Goal: Task Accomplishment & Management: Manage account settings

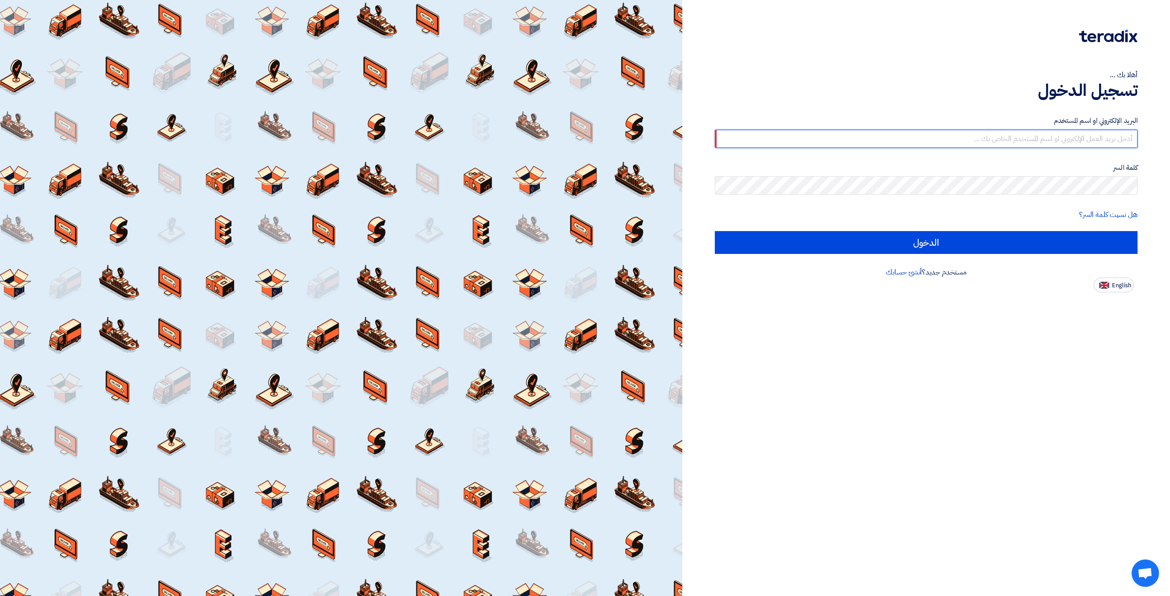
click at [998, 132] on input "text" at bounding box center [926, 139] width 423 height 18
type input "elite@elitegeneralsupplies.org"
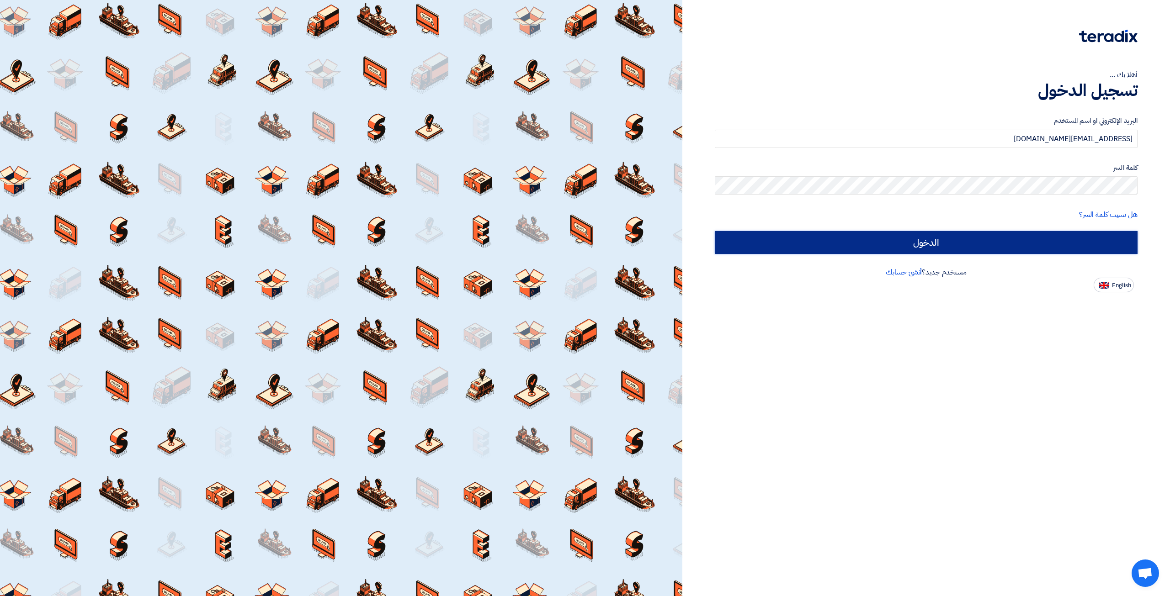
click at [856, 242] on input "الدخول" at bounding box center [926, 242] width 423 height 23
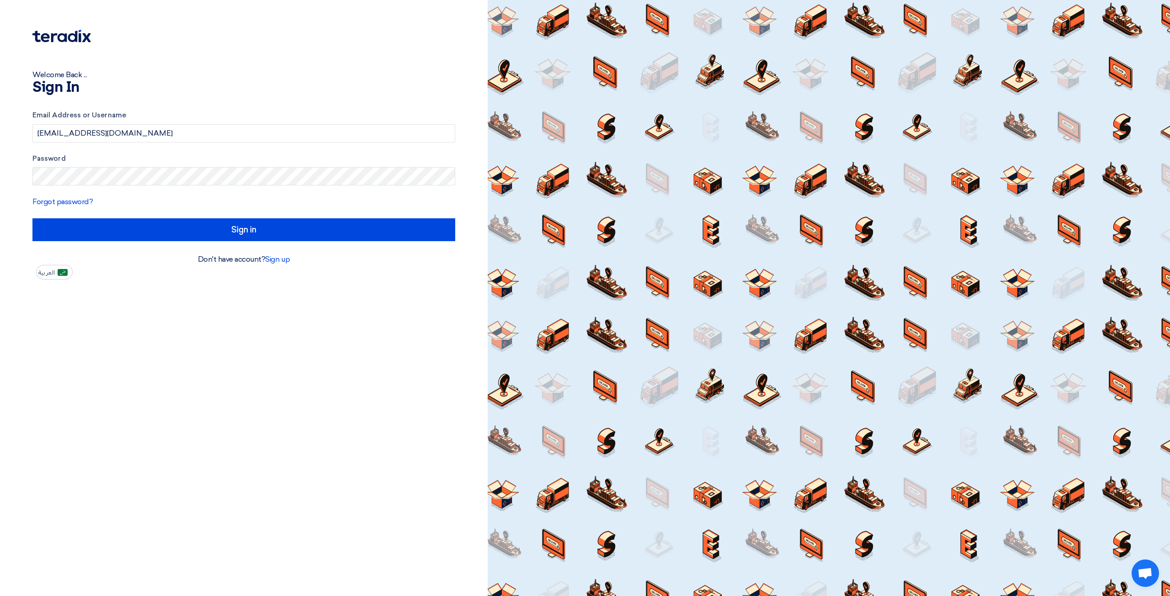
drag, startPoint x: 239, startPoint y: 244, endPoint x: 238, endPoint y: 248, distance: 4.7
click at [238, 247] on div "Email Address or Username elite@elitegeneralsupplies.org Password Forgot passwo…" at bounding box center [243, 175] width 423 height 157
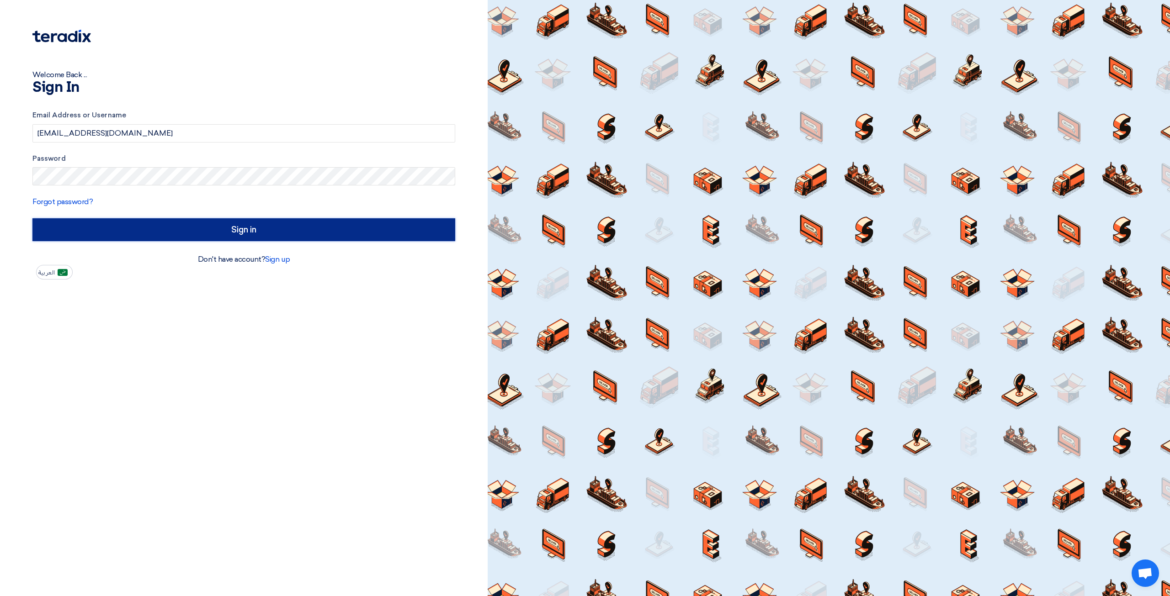
click at [250, 230] on input "Sign in" at bounding box center [243, 229] width 423 height 23
click at [157, 223] on input "Sign in" at bounding box center [243, 229] width 423 height 23
click at [136, 234] on input "Sign in" at bounding box center [243, 229] width 423 height 23
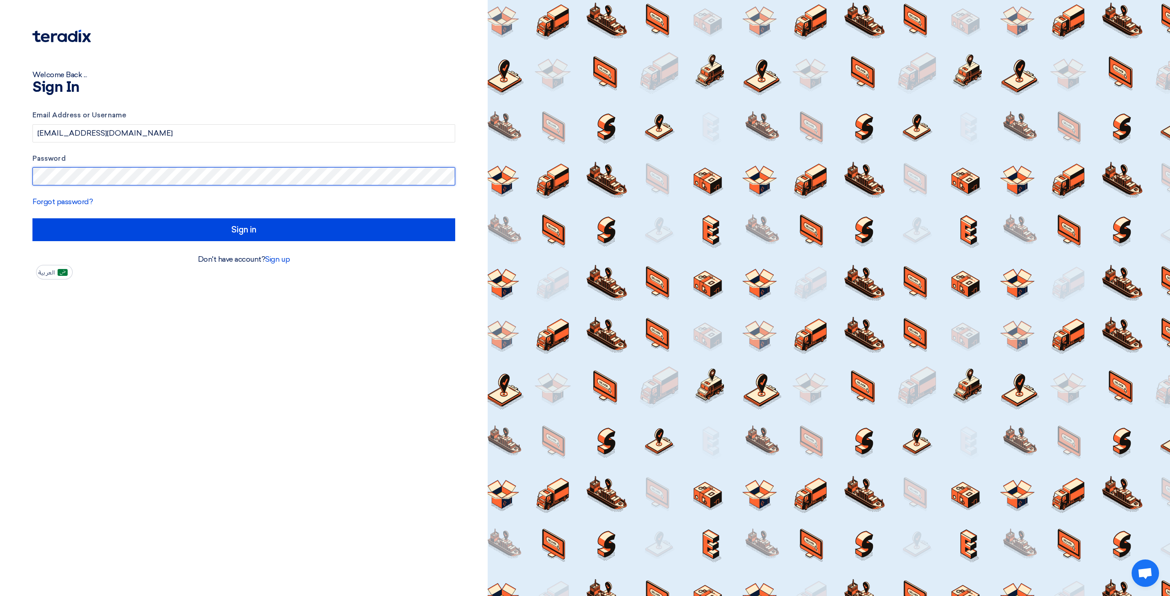
click at [32, 218] on input "Sign in" at bounding box center [243, 229] width 423 height 23
click at [52, 270] on span "العربية" at bounding box center [46, 273] width 16 height 6
type input "الدخول"
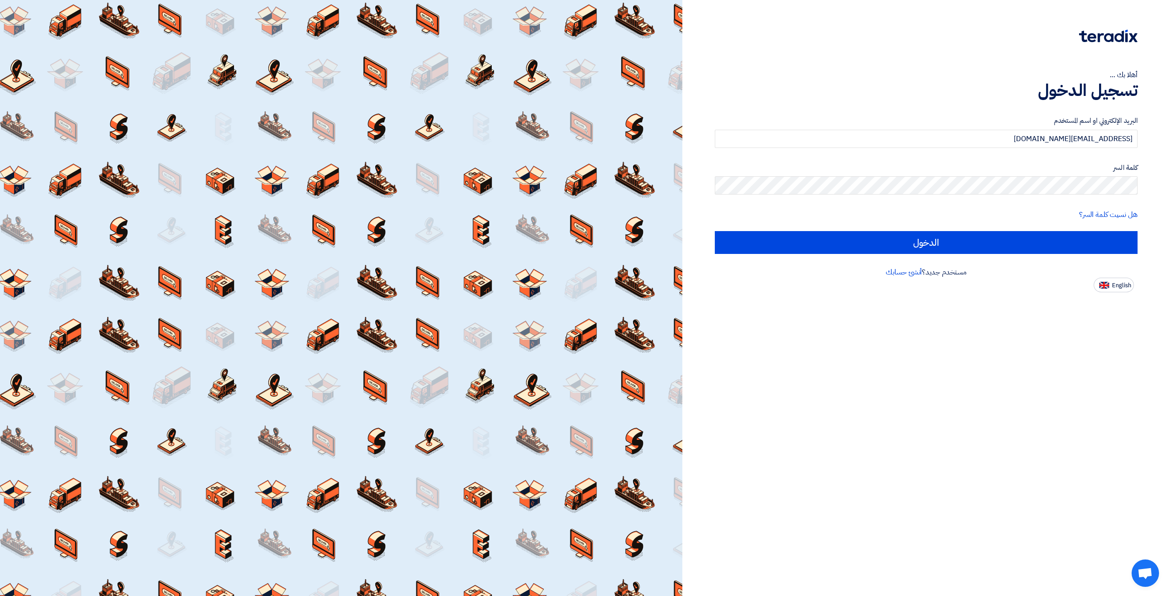
click at [1085, 228] on form "البريد الإلكتروني او اسم المستخدم elite@elitegeneralsupplies.org كلمة السر هل ن…" at bounding box center [926, 185] width 423 height 138
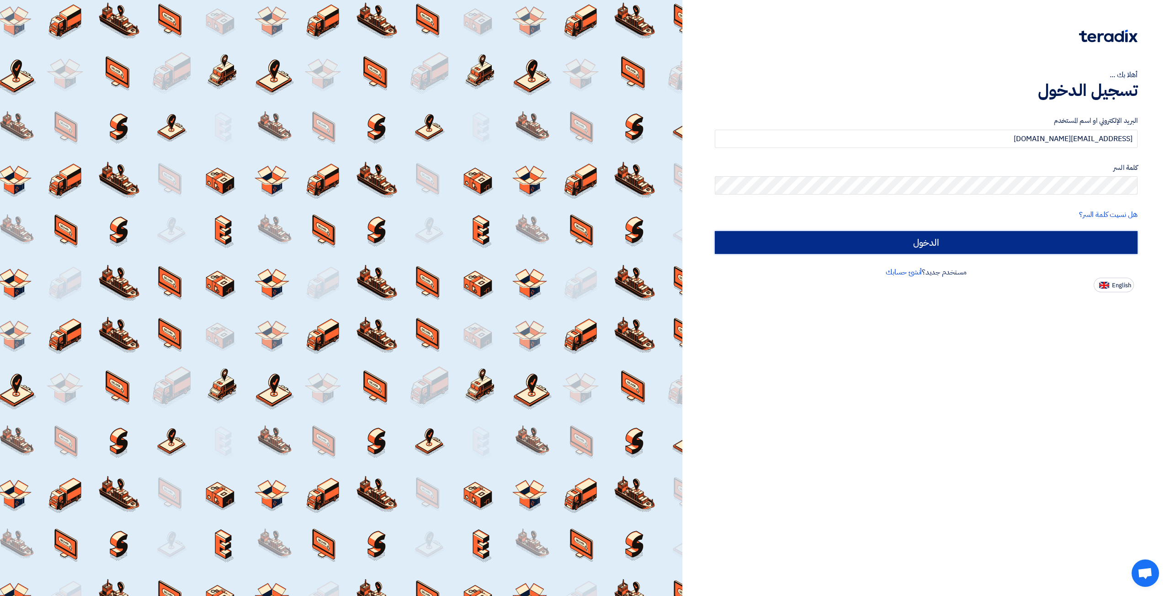
click at [1085, 233] on input "الدخول" at bounding box center [926, 242] width 423 height 23
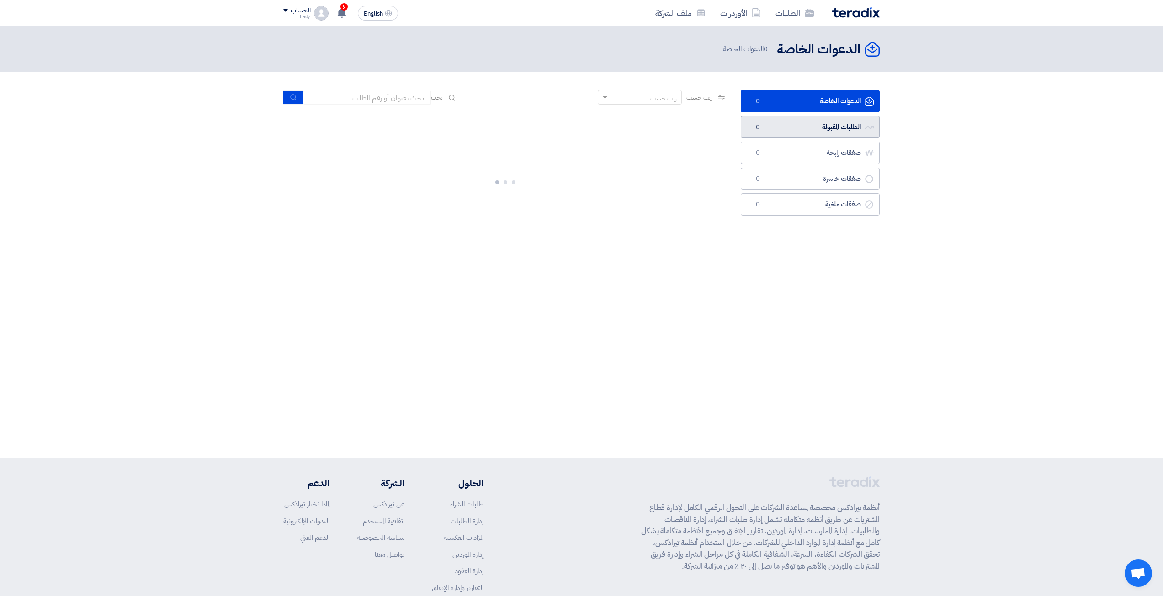
click at [819, 134] on link "الطلبات المقبولة الطلبات المقبولة 0" at bounding box center [810, 127] width 139 height 22
click at [817, 146] on link "صفقات رابحة صفقات رابحة 8" at bounding box center [810, 153] width 139 height 22
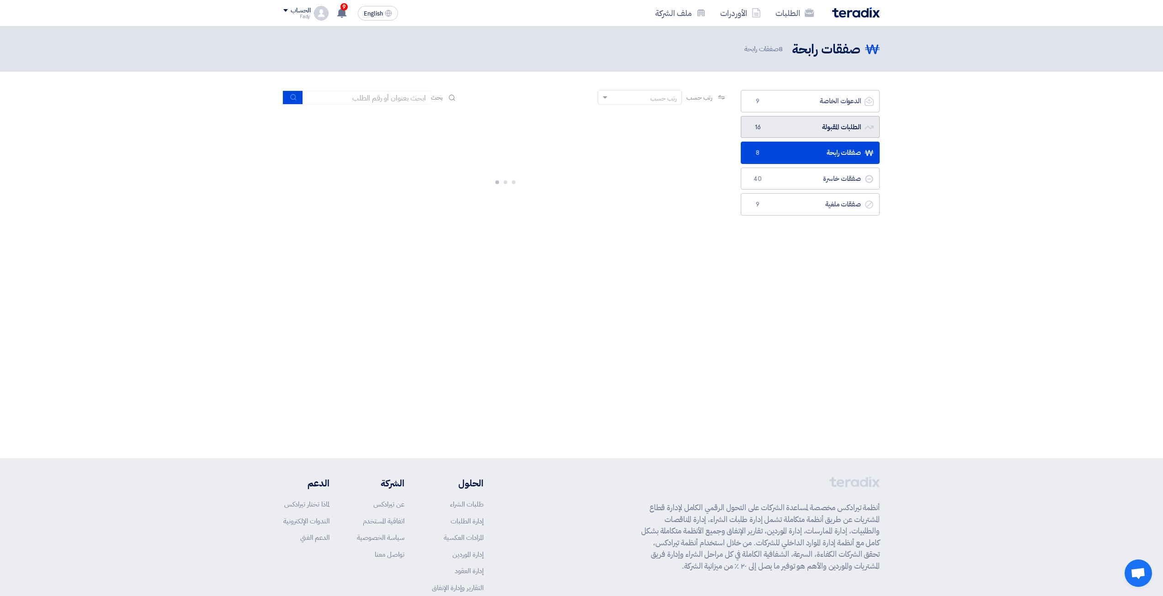
click at [817, 130] on link "الطلبات المقبولة الطلبات المقبولة 16" at bounding box center [810, 127] width 139 height 22
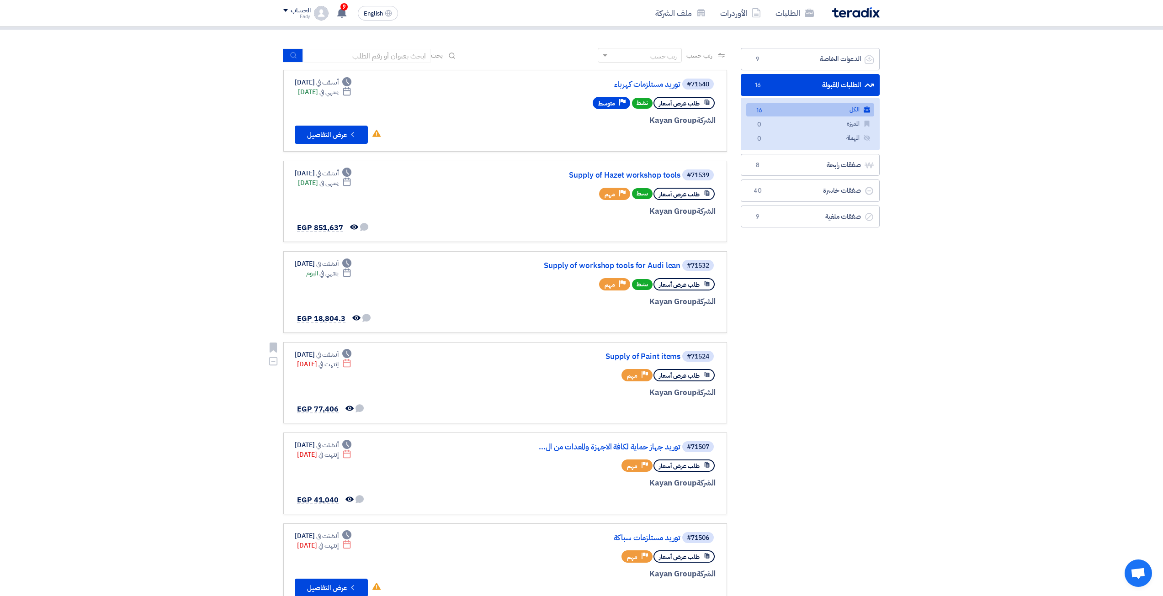
scroll to position [46, 0]
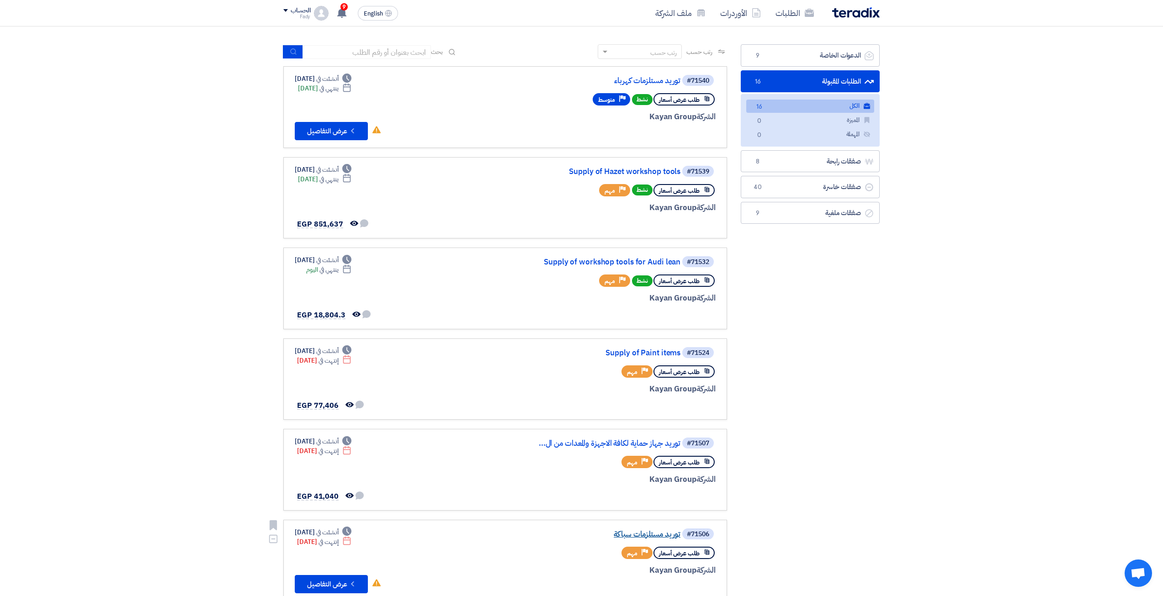
click at [664, 531] on link "توريد مستلزمات سباكة" at bounding box center [589, 535] width 183 height 8
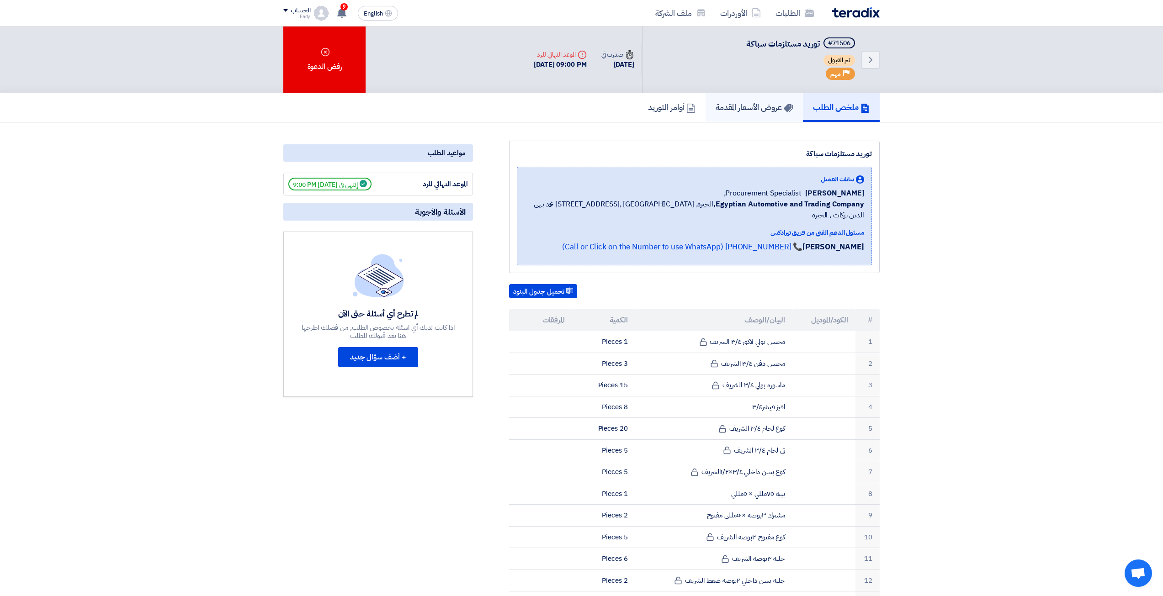
click at [782, 115] on link "عروض الأسعار المقدمة" at bounding box center [754, 107] width 97 height 29
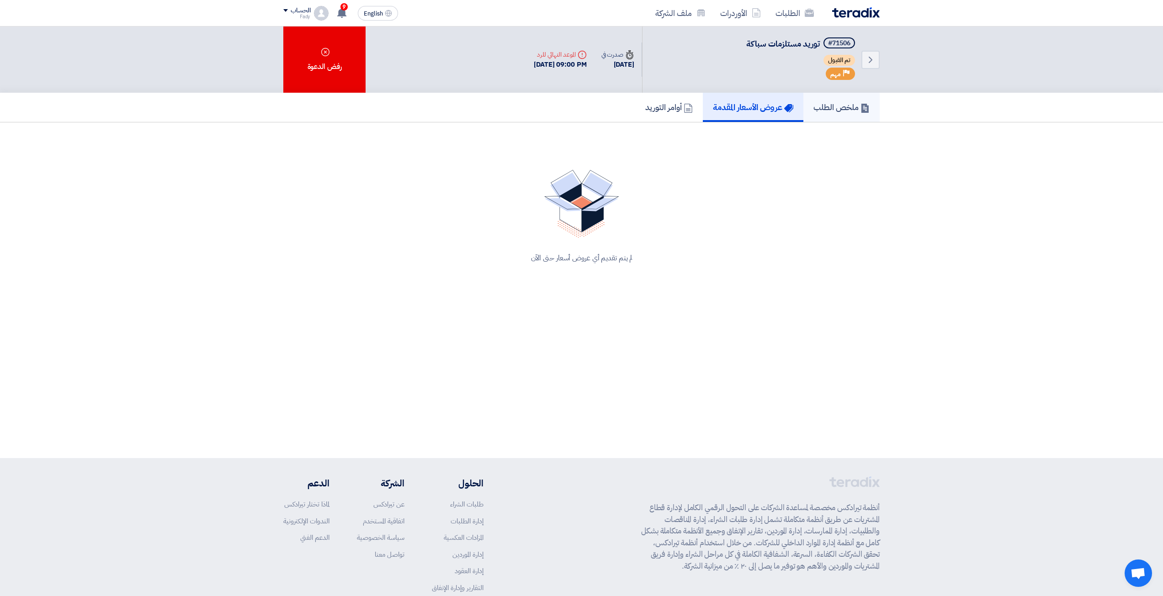
click at [825, 107] on h5 "ملخص الطلب" at bounding box center [841, 107] width 56 height 11
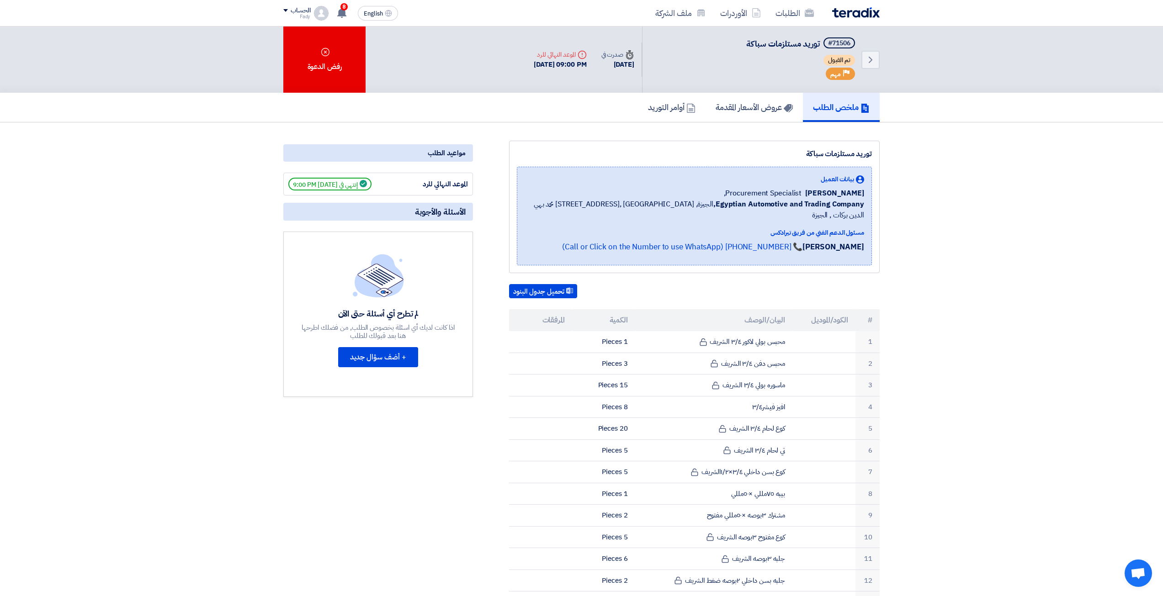
click at [861, 9] on img at bounding box center [856, 12] width 48 height 11
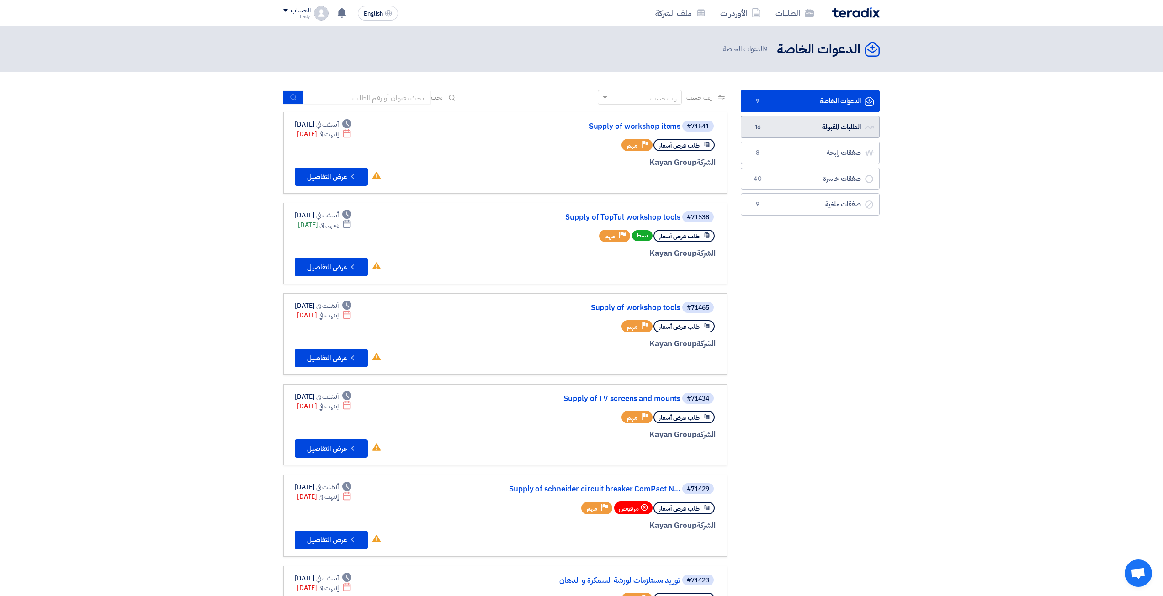
click at [828, 136] on link "الطلبات المقبولة الطلبات المقبولة 16" at bounding box center [810, 127] width 139 height 22
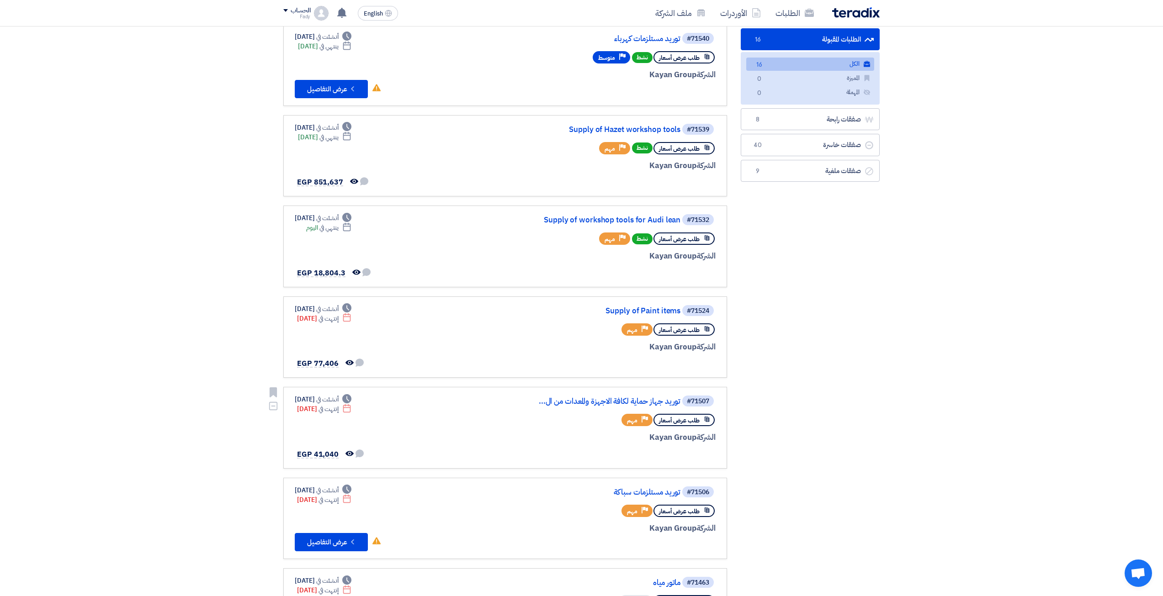
scroll to position [91, 0]
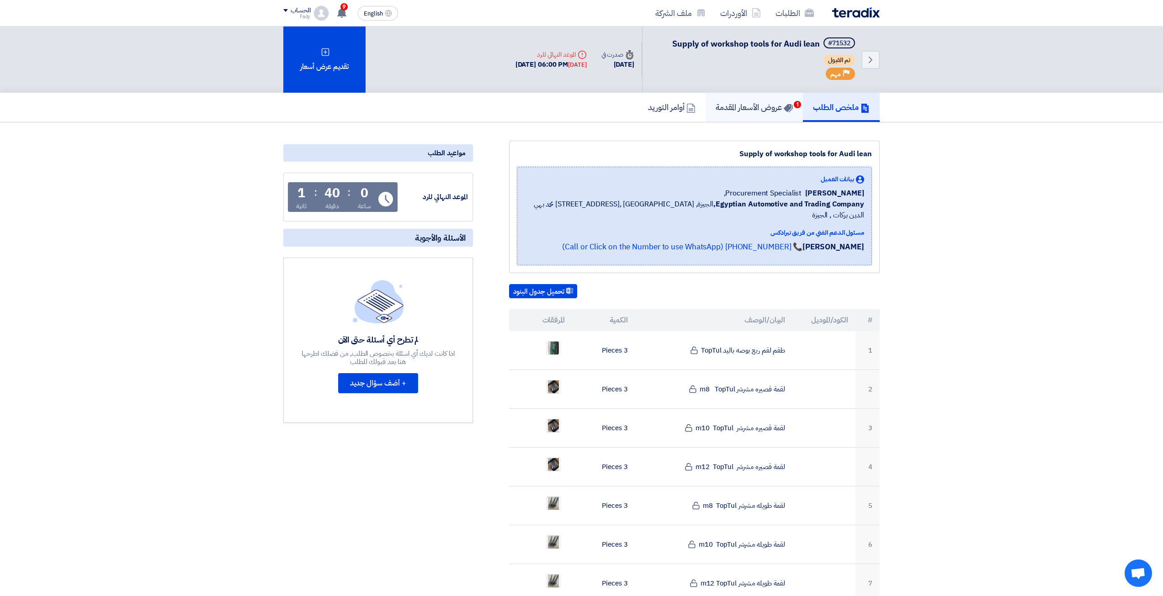
click at [729, 111] on h5 "عروض الأسعار المقدمة 1" at bounding box center [754, 107] width 77 height 11
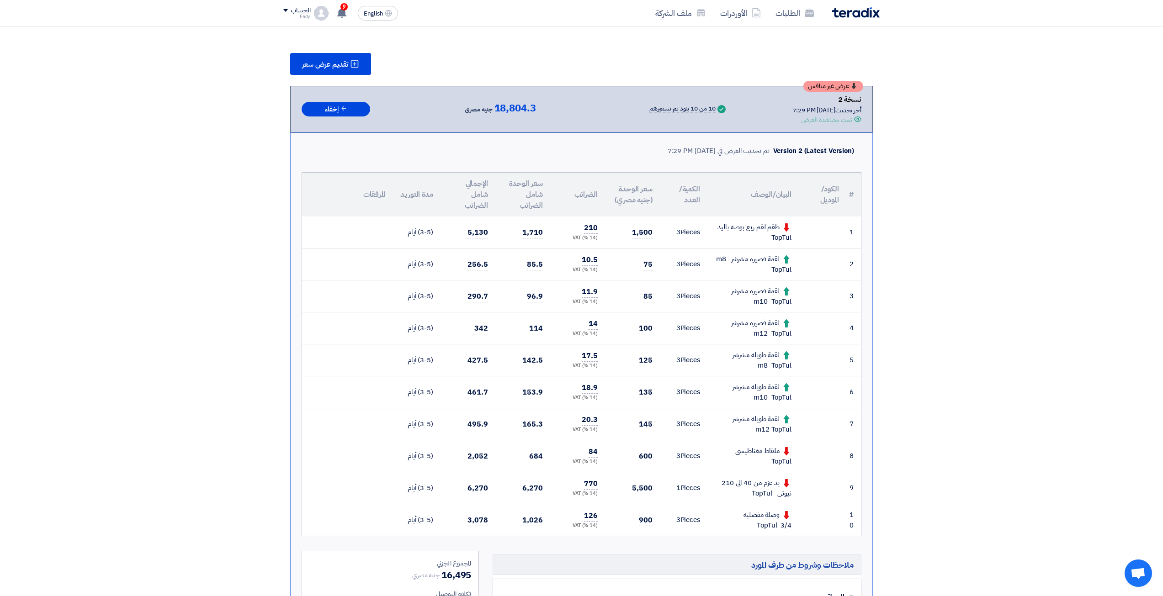
scroll to position [137, 0]
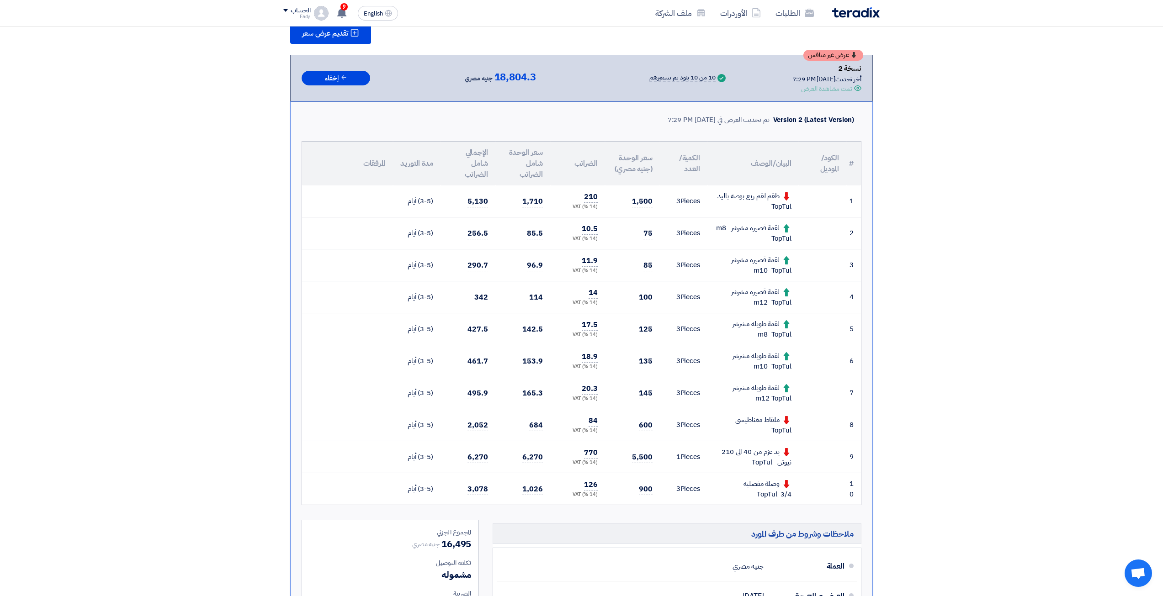
click at [755, 194] on div "طقم لقم ربع بوصه باليد TopTul" at bounding box center [753, 201] width 77 height 21
copy tr "طقم لقم ربع بوصه باليد TopTul"
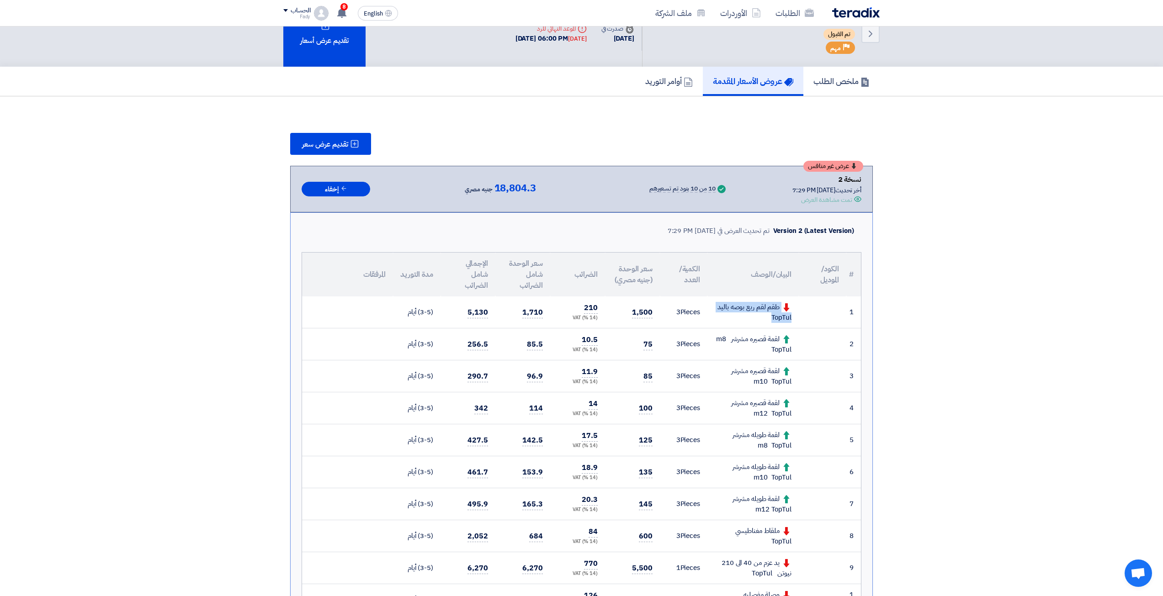
scroll to position [0, 0]
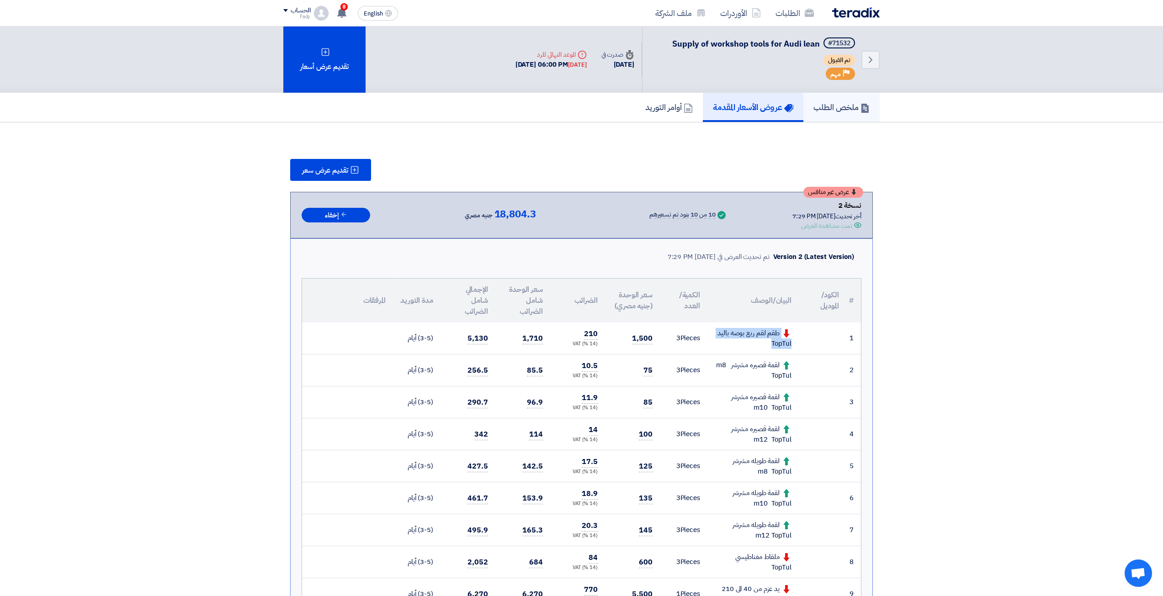
click at [815, 101] on link "ملخص الطلب" at bounding box center [841, 107] width 76 height 29
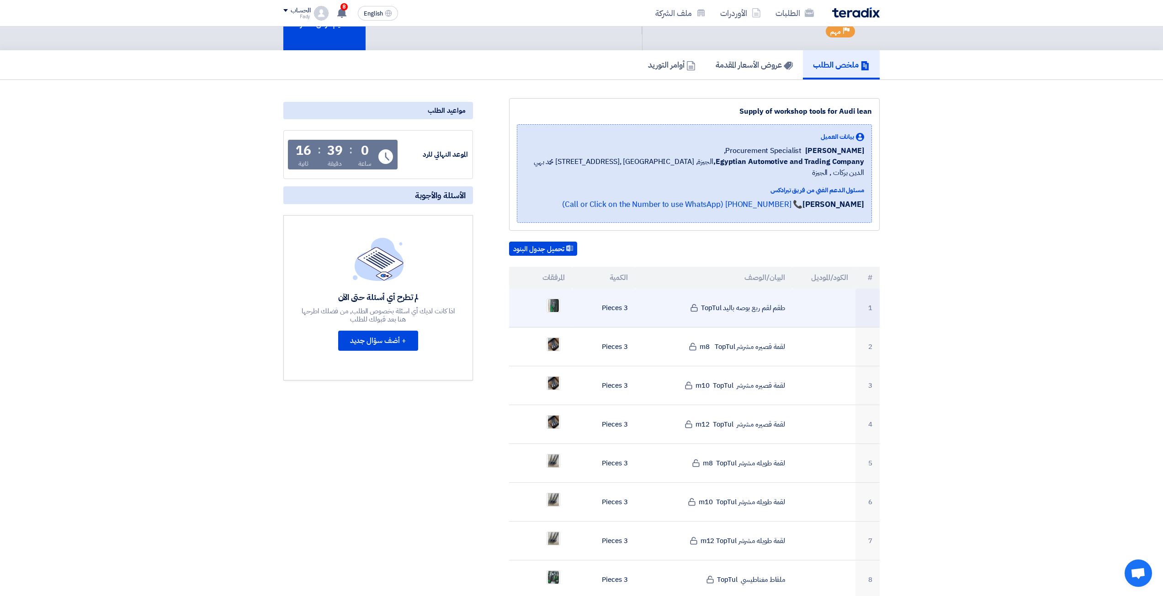
scroll to position [46, 0]
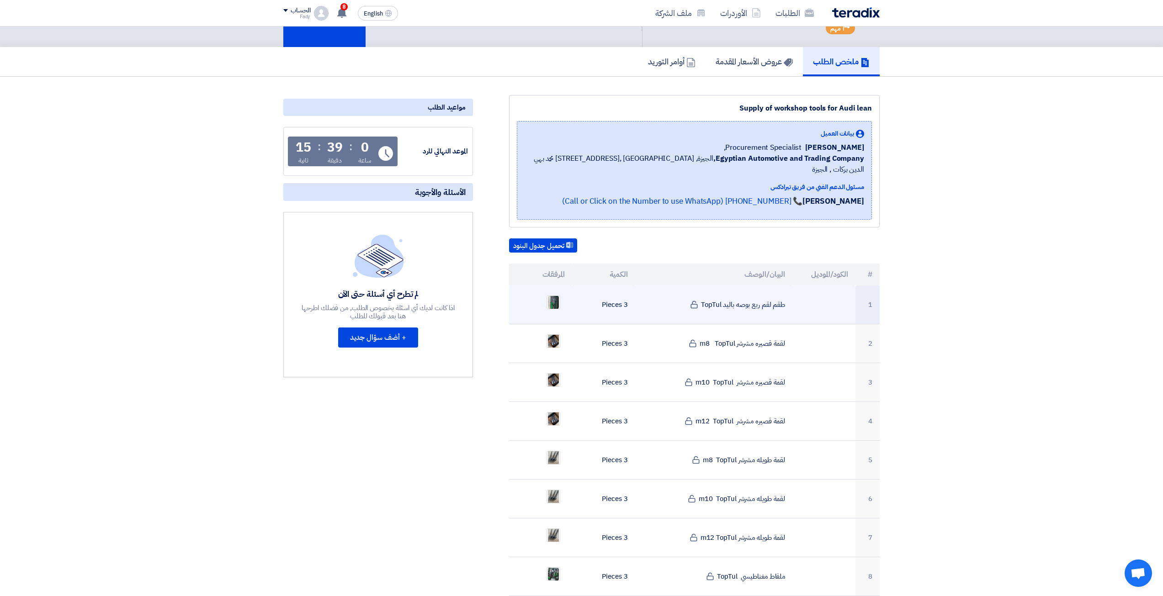
click at [561, 291] on ul at bounding box center [540, 302] width 48 height 23
click at [556, 294] on img at bounding box center [553, 302] width 13 height 16
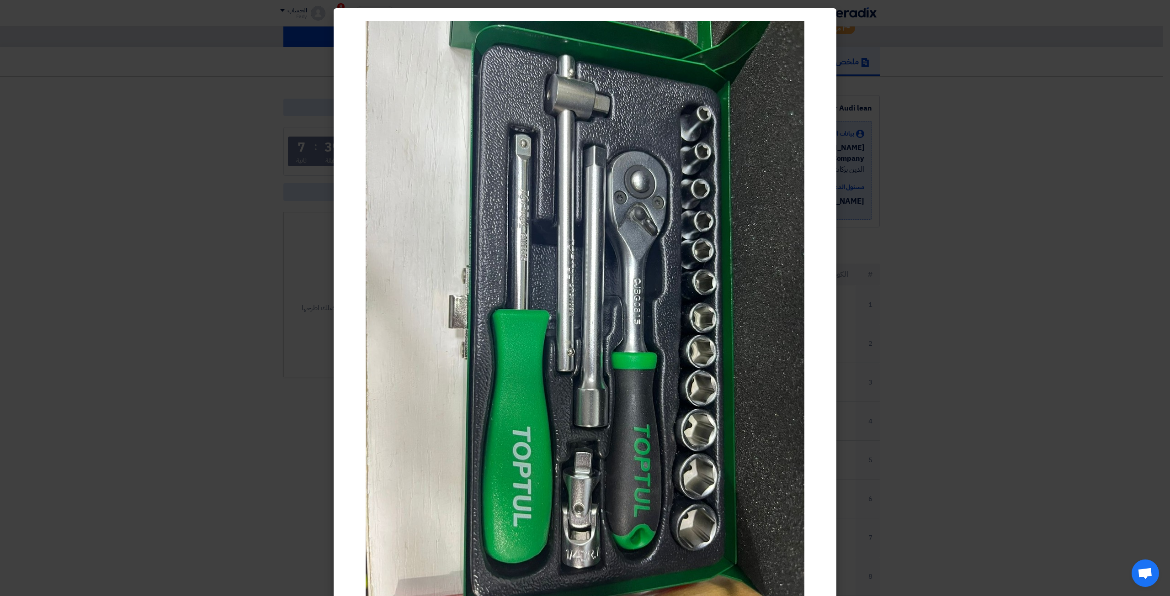
click at [950, 145] on modal-container at bounding box center [585, 298] width 1170 height 596
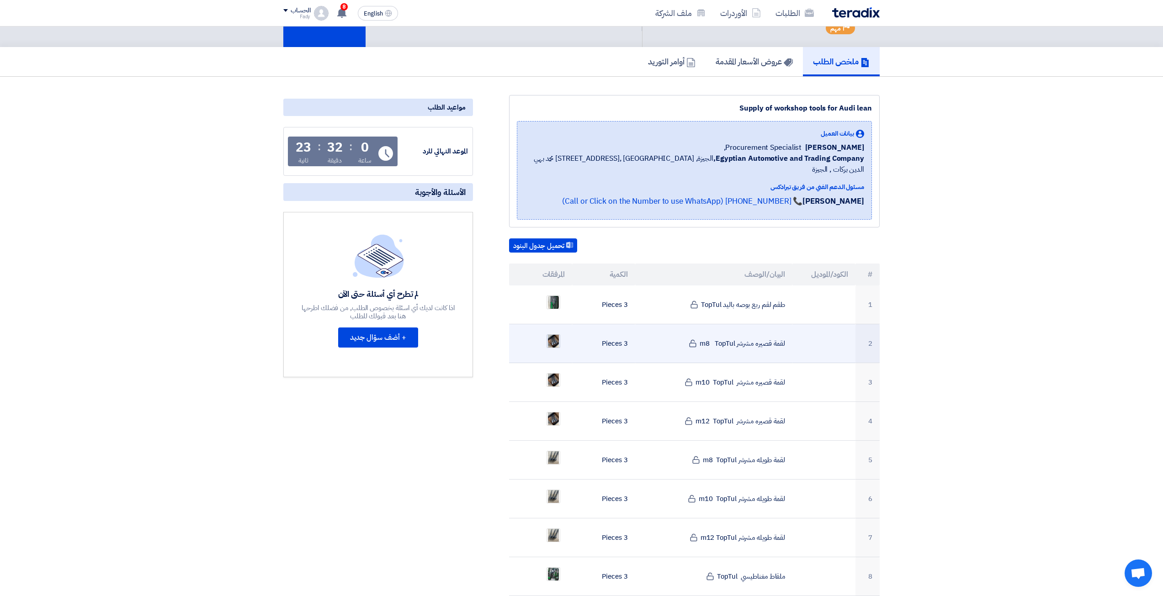
click at [558, 331] on img at bounding box center [553, 341] width 13 height 21
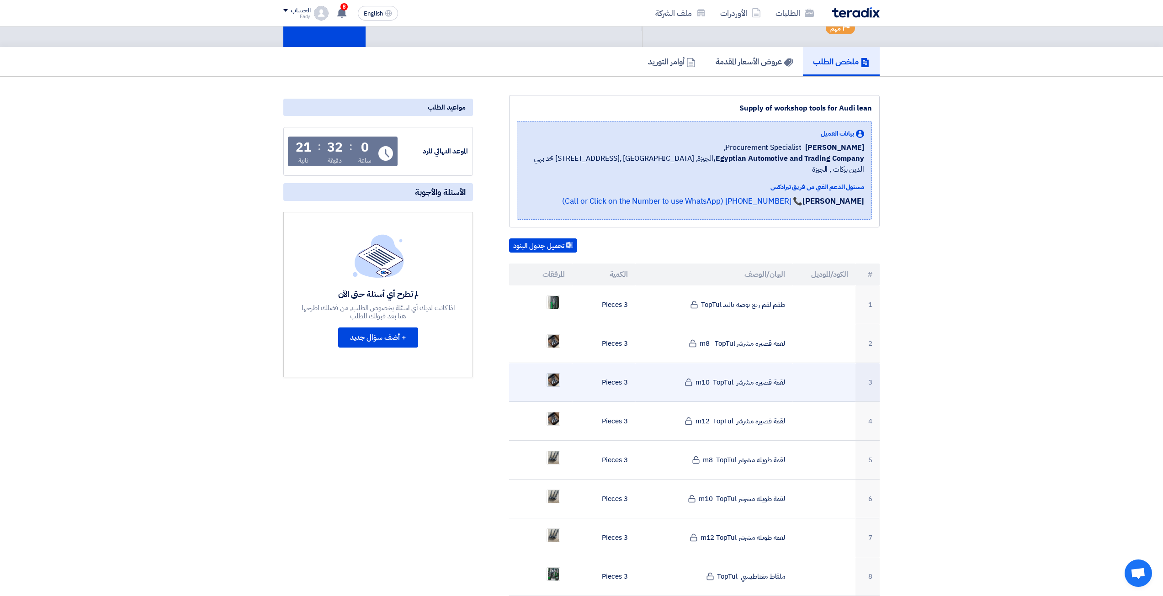
click at [554, 374] on img at bounding box center [553, 380] width 13 height 21
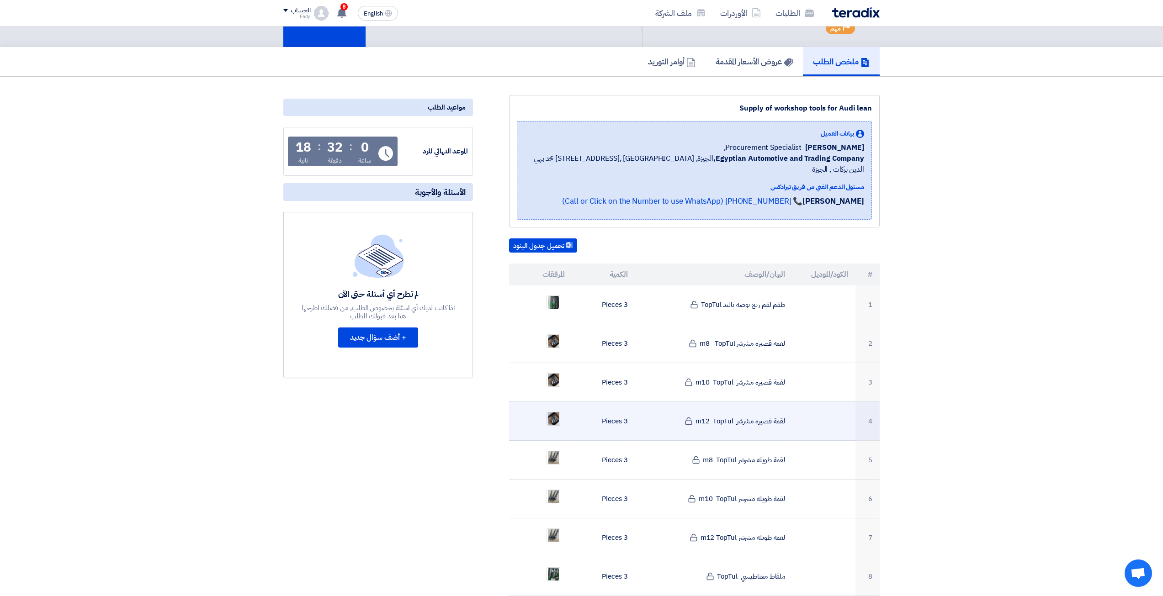
click at [553, 409] on img at bounding box center [553, 419] width 13 height 21
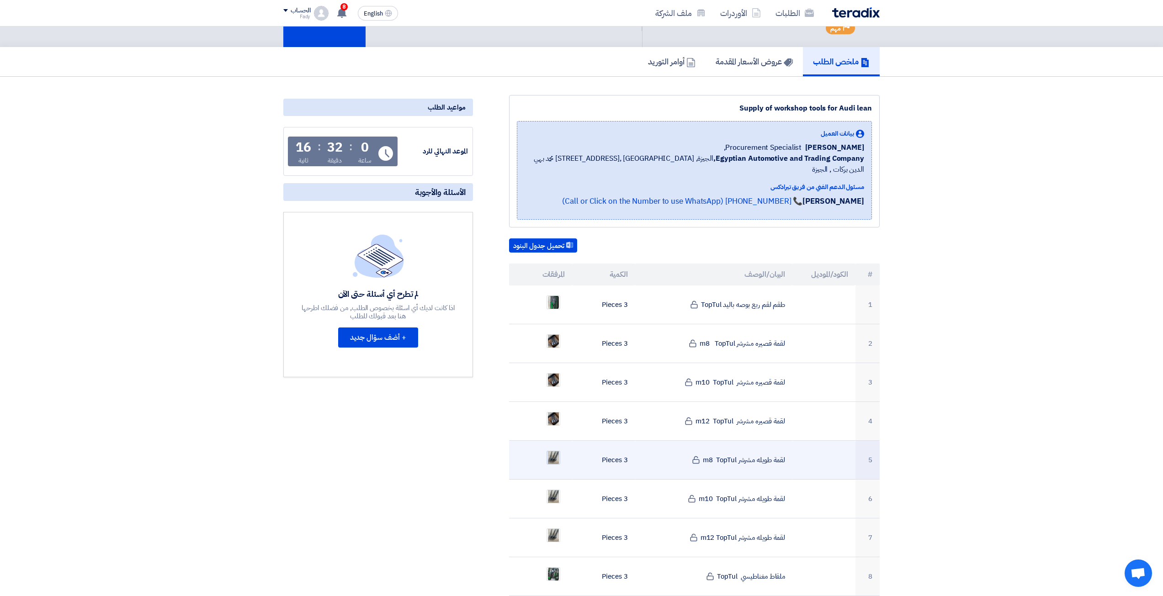
click at [553, 447] on img at bounding box center [553, 457] width 13 height 21
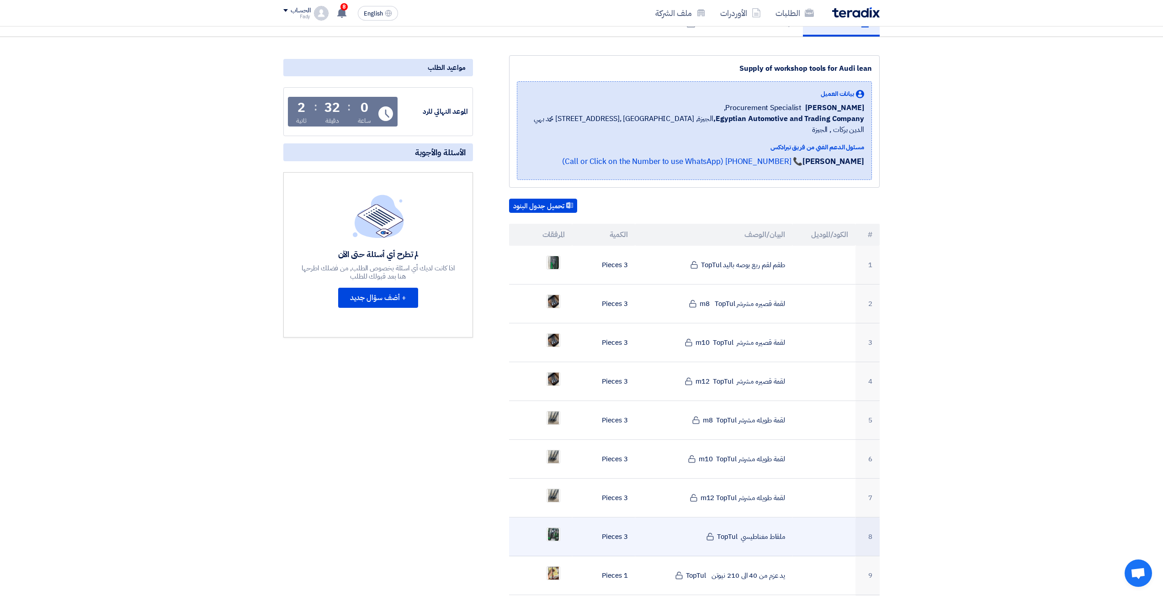
scroll to position [91, 0]
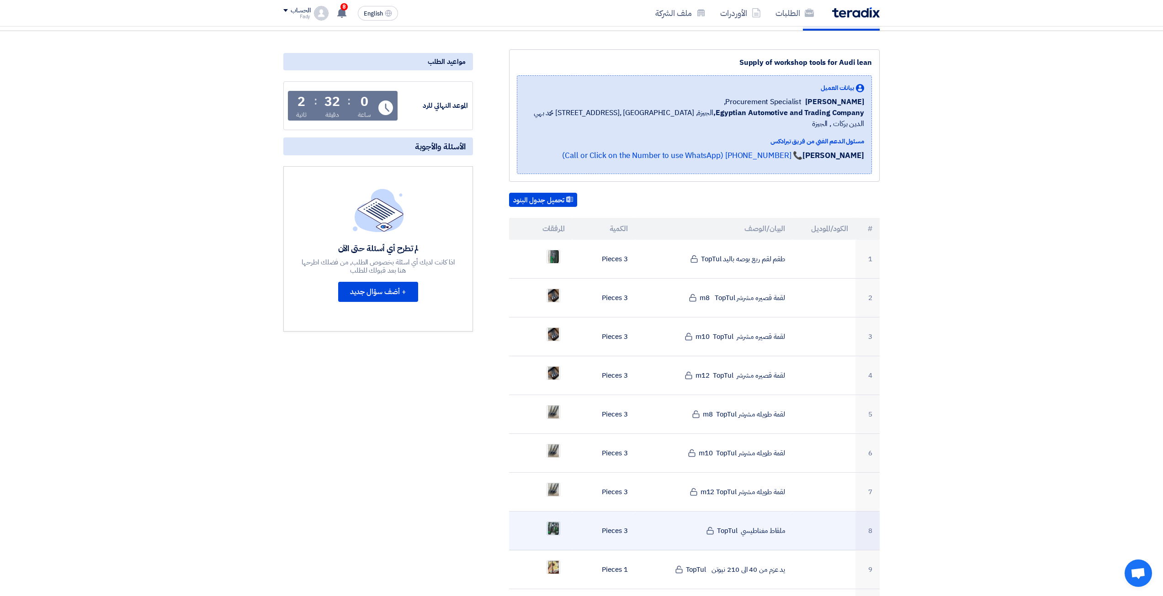
click at [556, 521] on img at bounding box center [553, 529] width 13 height 16
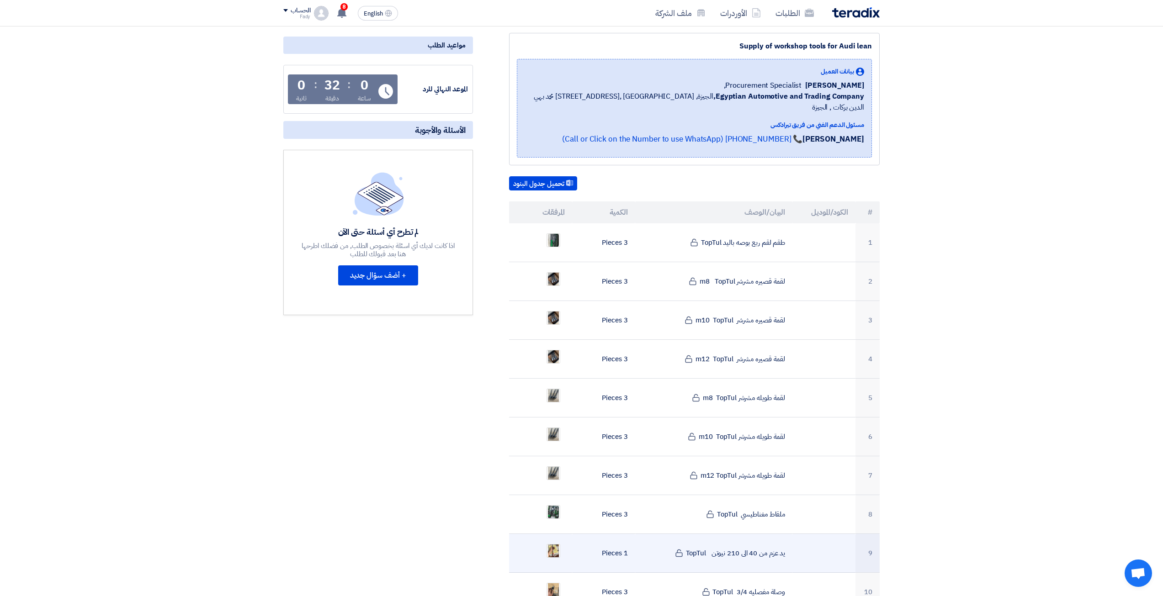
scroll to position [137, 0]
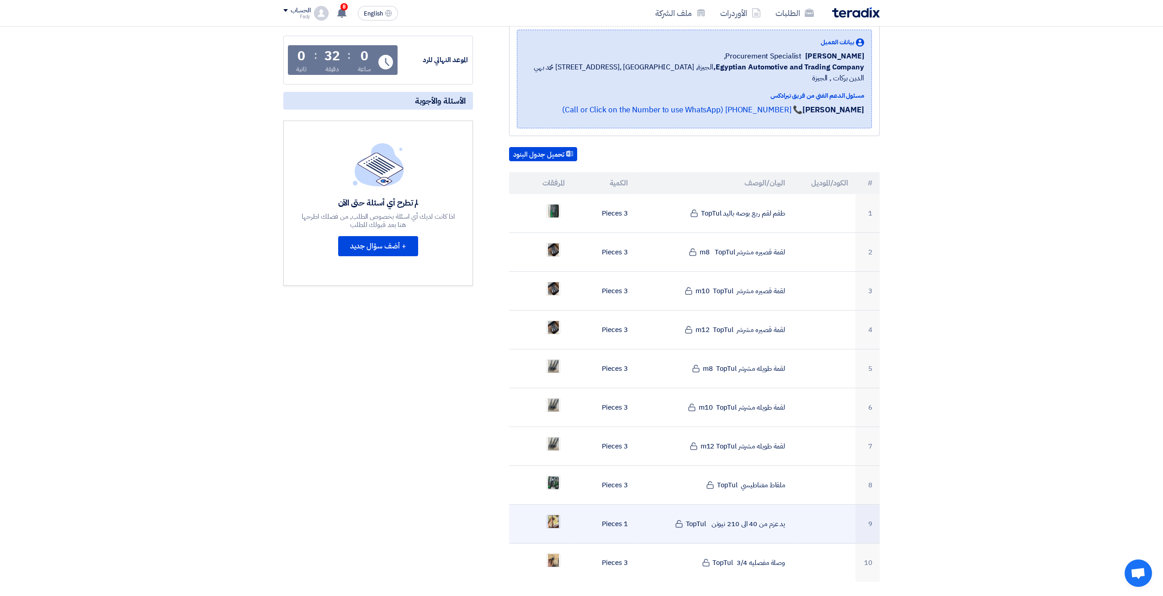
click at [553, 513] on img at bounding box center [553, 521] width 13 height 21
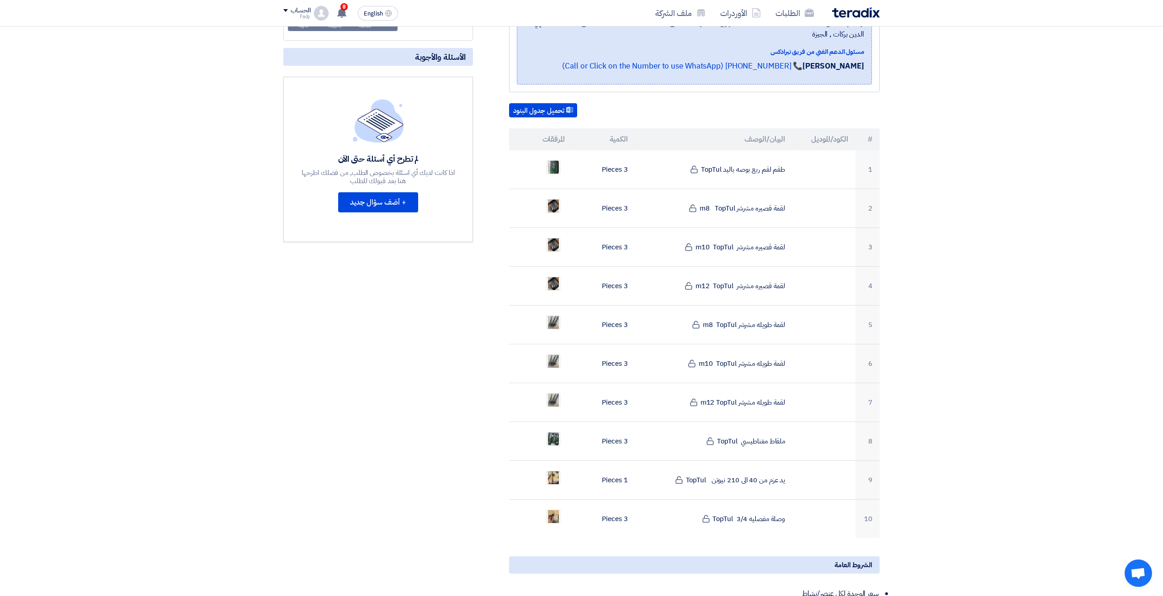
scroll to position [183, 0]
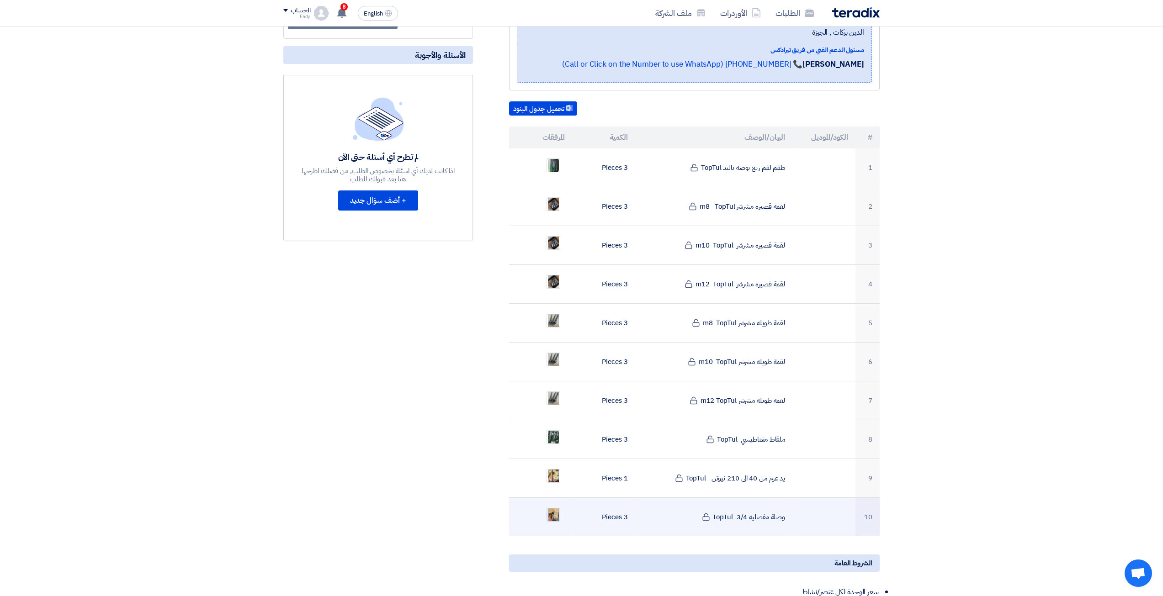
click at [554, 510] on img at bounding box center [553, 515] width 13 height 21
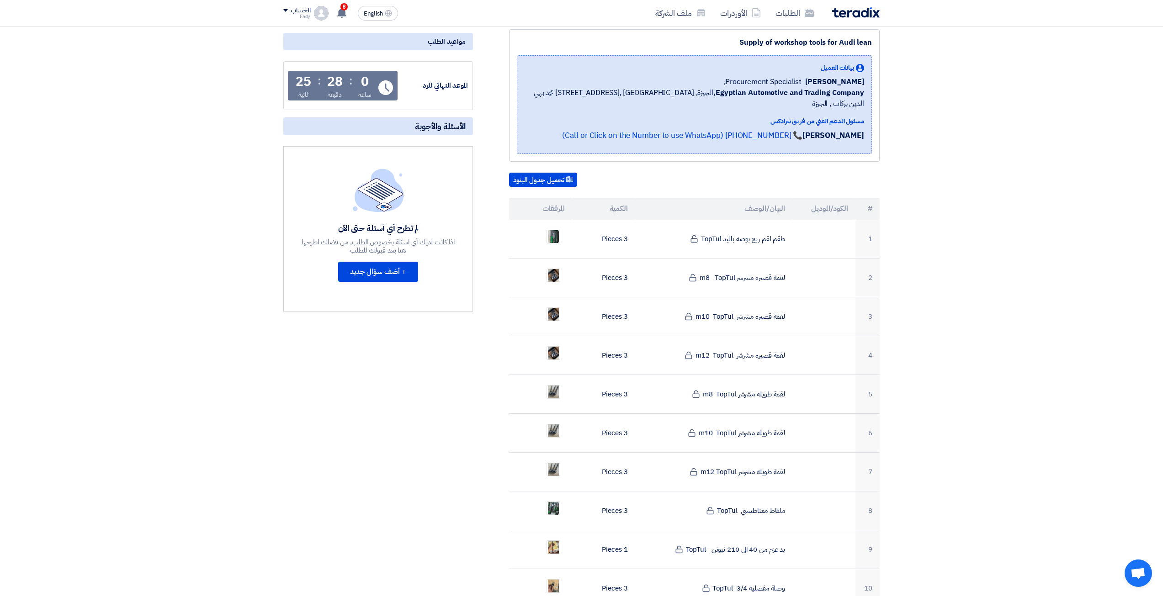
scroll to position [46, 0]
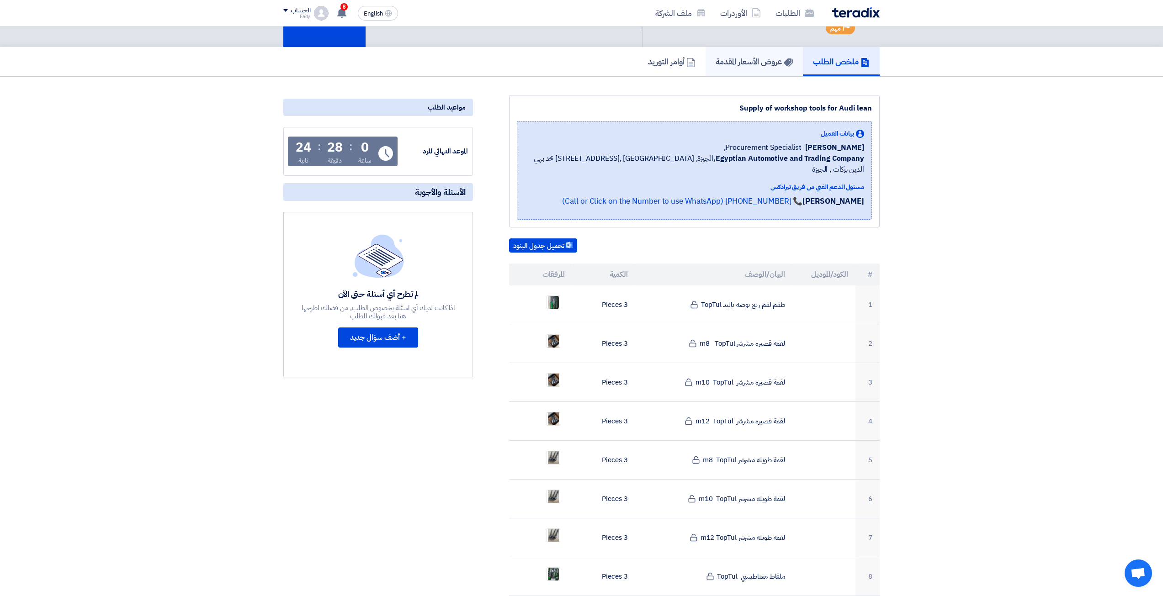
click at [769, 59] on h5 "عروض الأسعار المقدمة" at bounding box center [754, 61] width 77 height 11
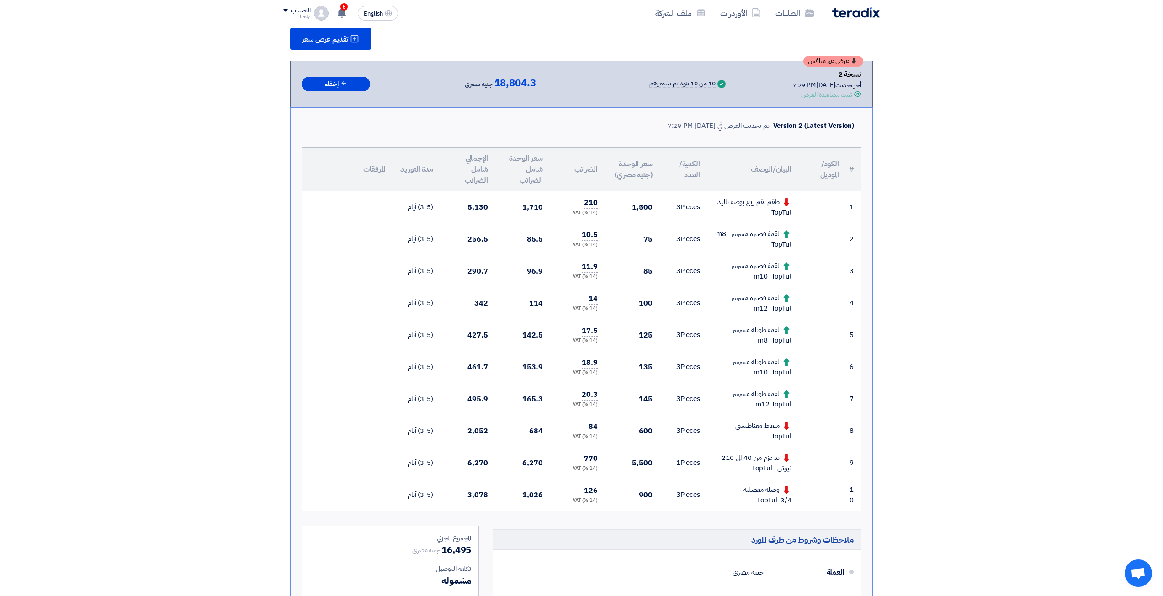
scroll to position [137, 0]
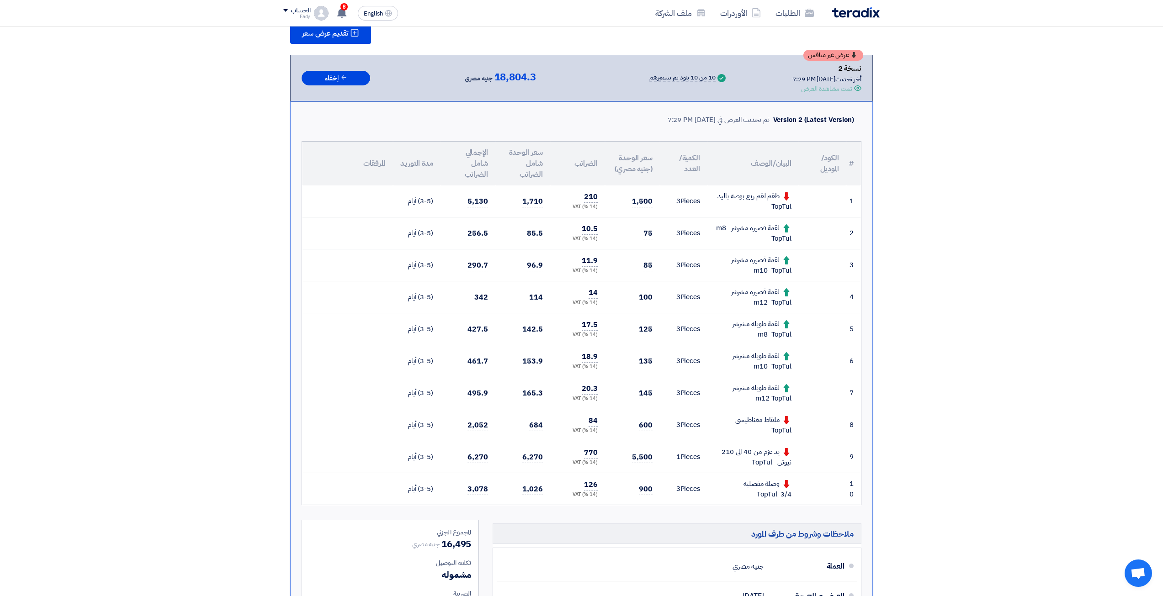
drag, startPoint x: 650, startPoint y: 452, endPoint x: 639, endPoint y: 425, distance: 30.0
click at [639, 425] on td "600" at bounding box center [632, 425] width 55 height 32
click at [643, 426] on span "600" at bounding box center [646, 425] width 14 height 11
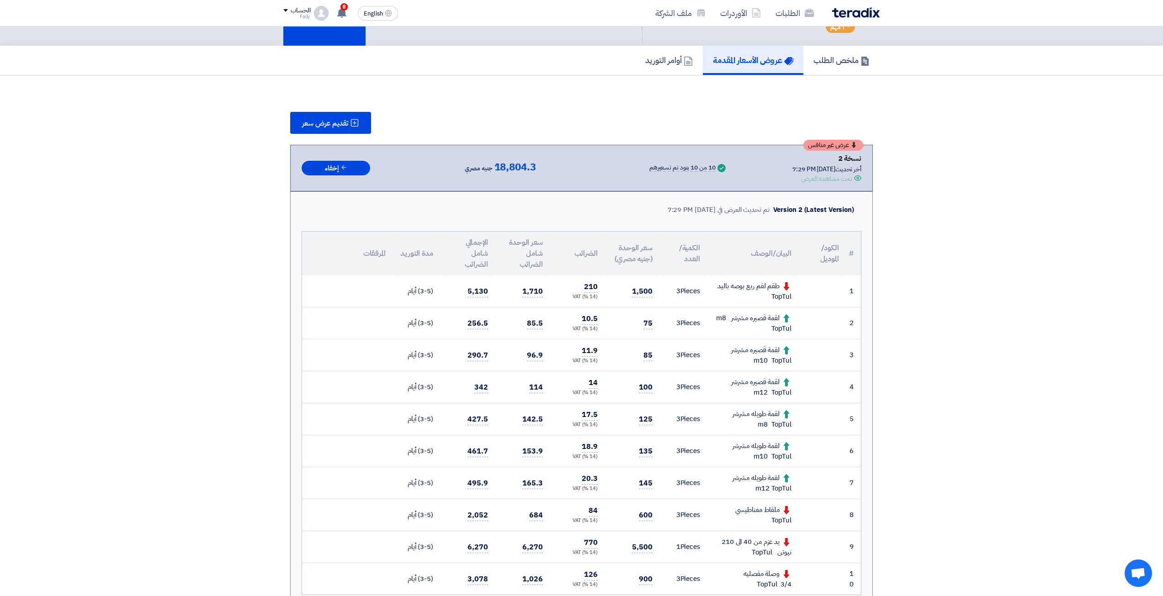
scroll to position [46, 0]
click at [330, 122] on span "تقديم عرض سعر" at bounding box center [325, 124] width 46 height 7
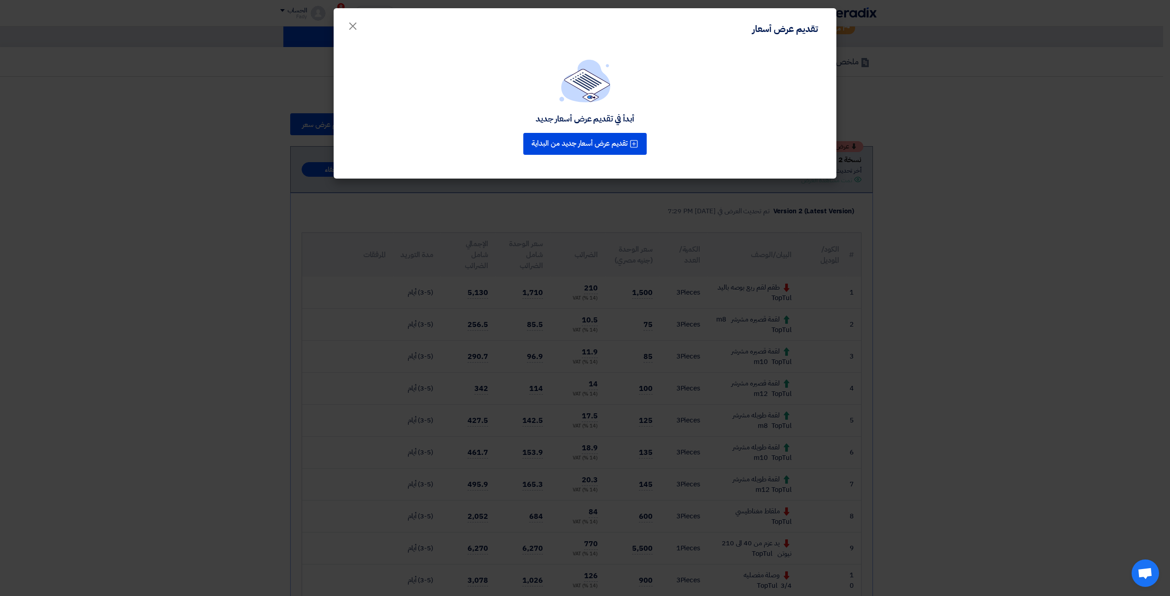
click at [791, 157] on div "أبدأ في تقديم عرض أسعار جديد تقديم عرض أسعار جديد من البداية" at bounding box center [585, 108] width 481 height 98
click at [892, 203] on modal-container "تقديم عرض أسعار × أبدأ في تقديم عرض أسعار جديد تقديم عرض أسعار جديد من البداية" at bounding box center [585, 298] width 1170 height 596
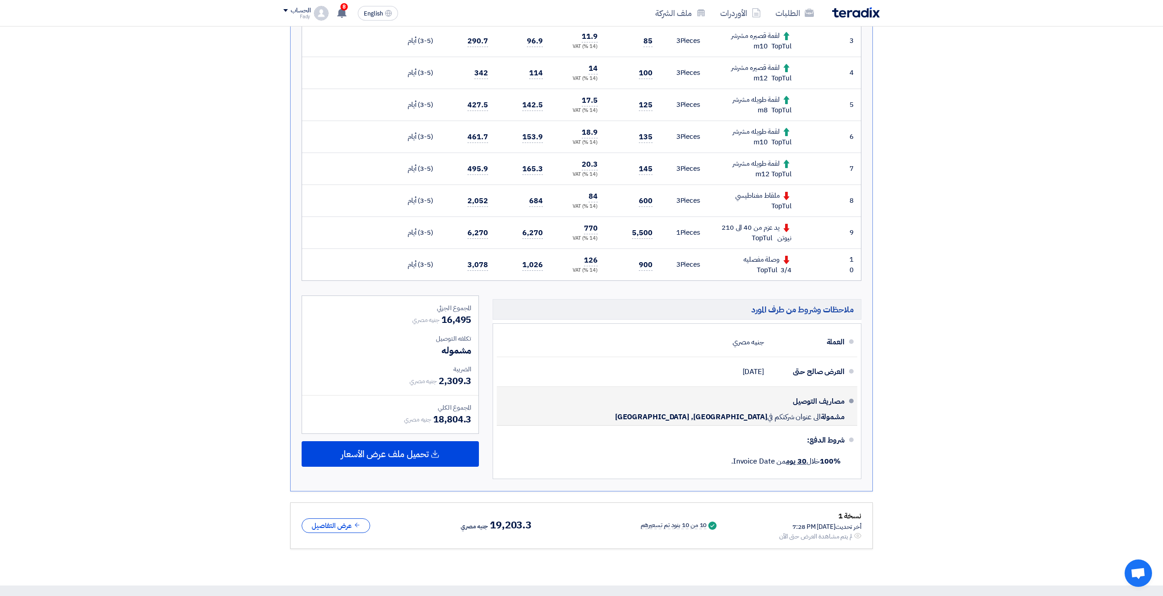
scroll to position [503, 0]
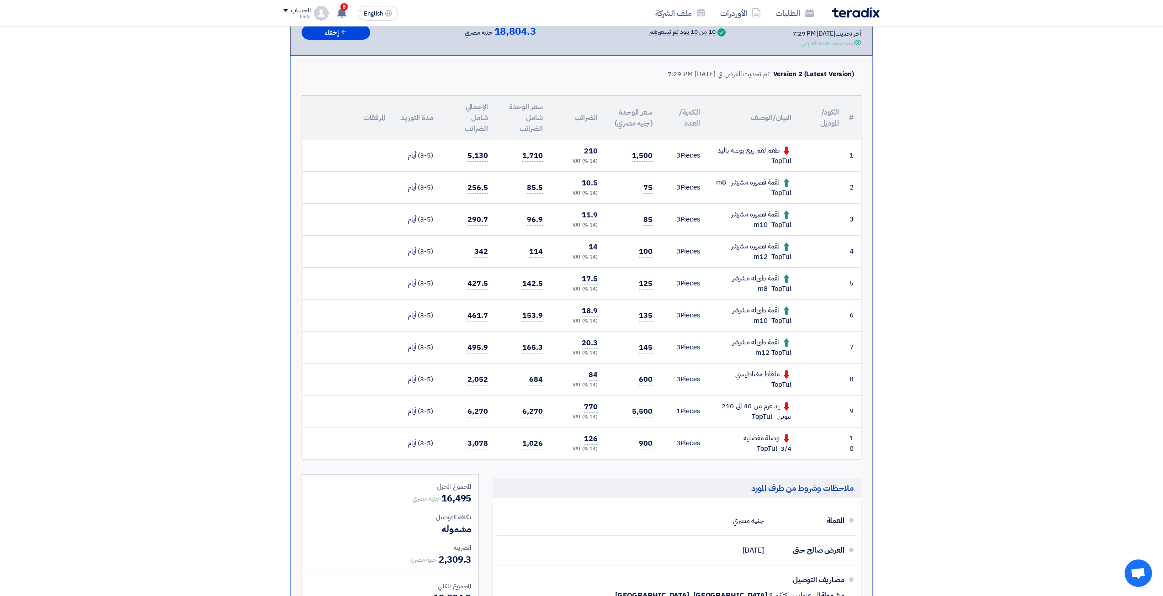
drag, startPoint x: 368, startPoint y: 361, endPoint x: 368, endPoint y: 354, distance: 6.4
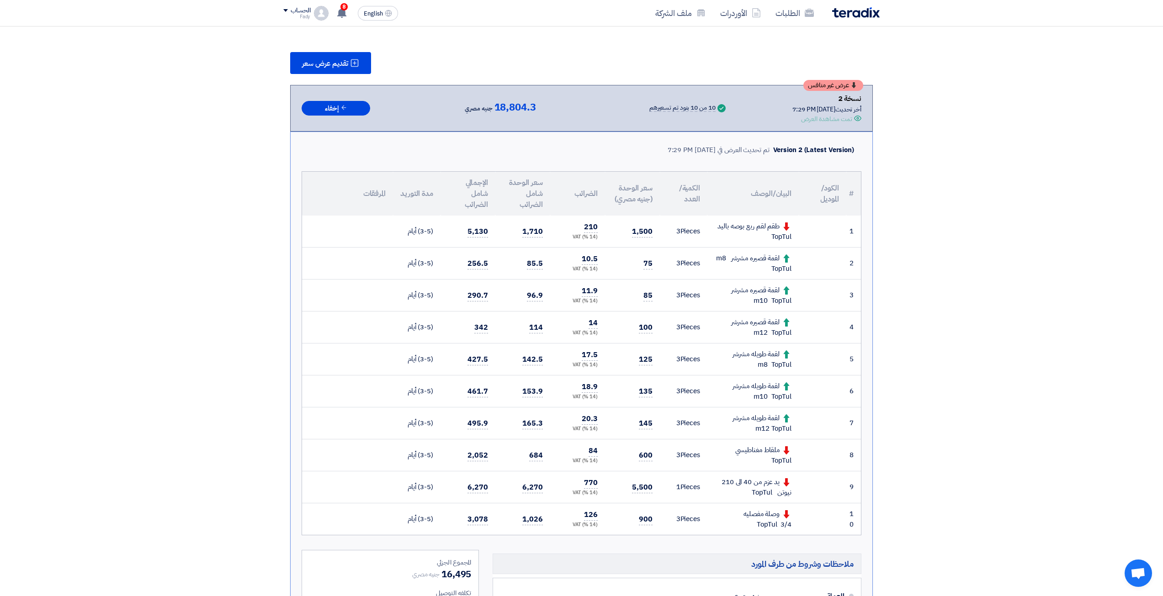
scroll to position [0, 0]
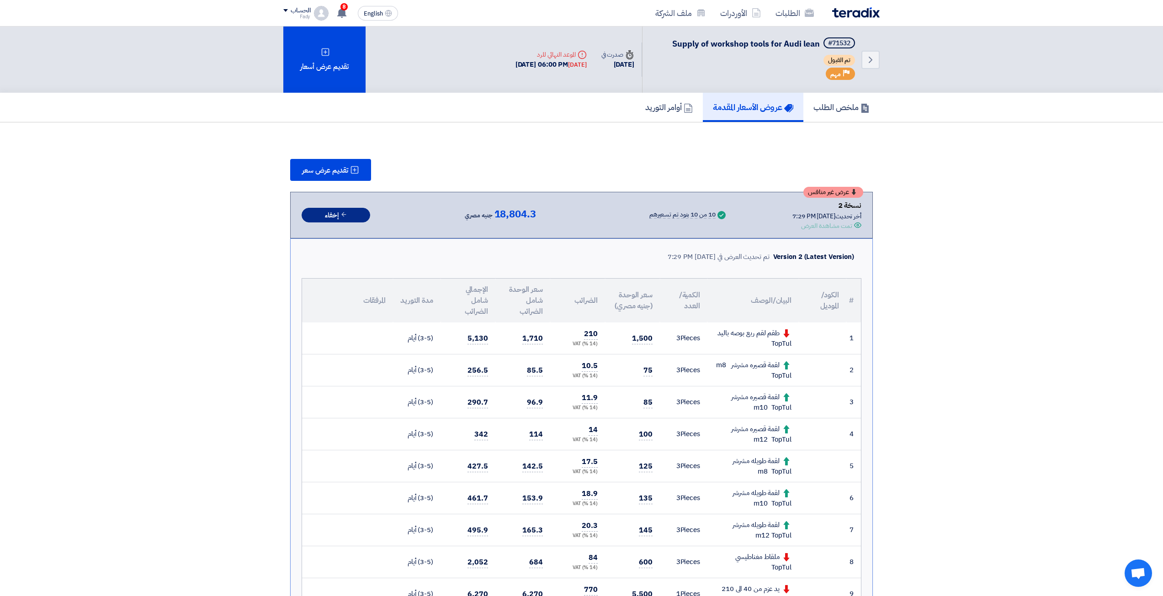
click at [336, 218] on button "إخفاء" at bounding box center [336, 215] width 69 height 15
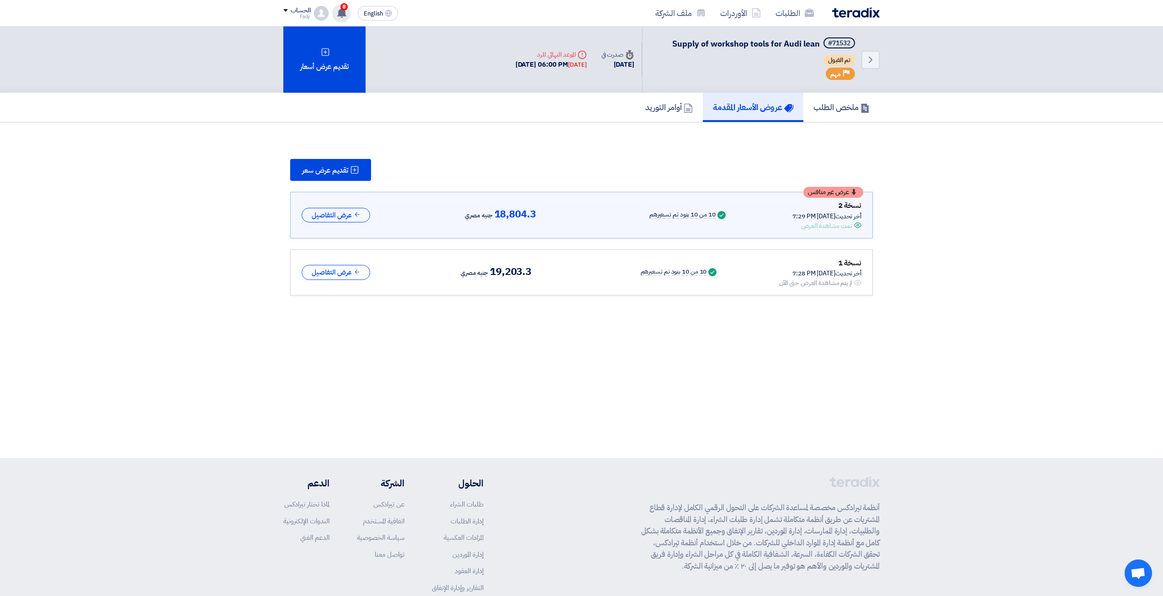
click at [343, 11] on use at bounding box center [341, 13] width 9 height 10
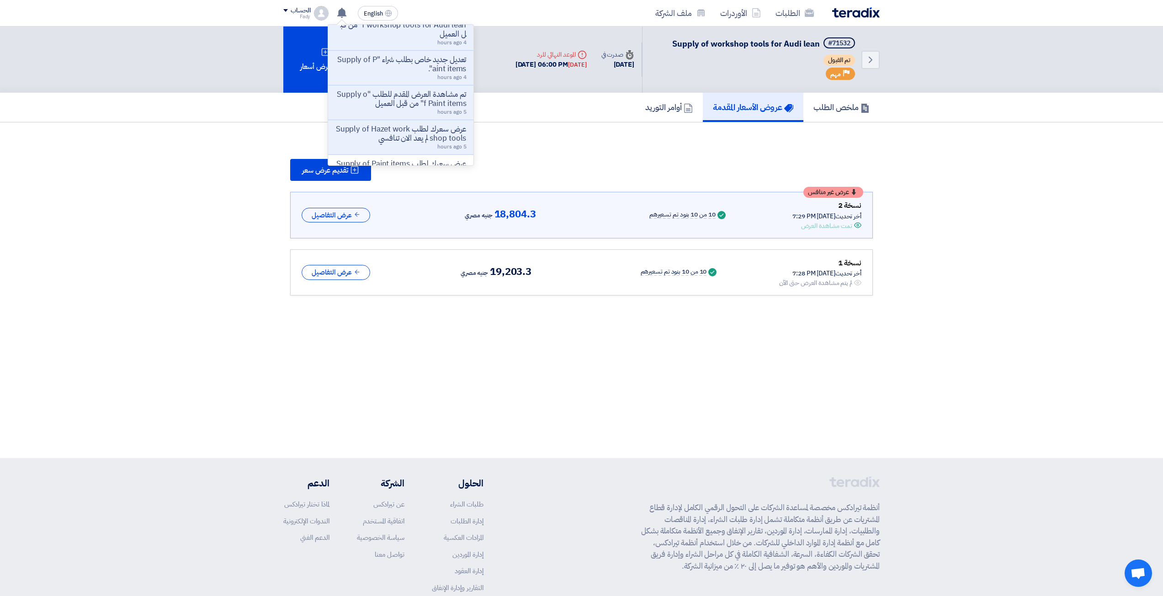
scroll to position [91, 0]
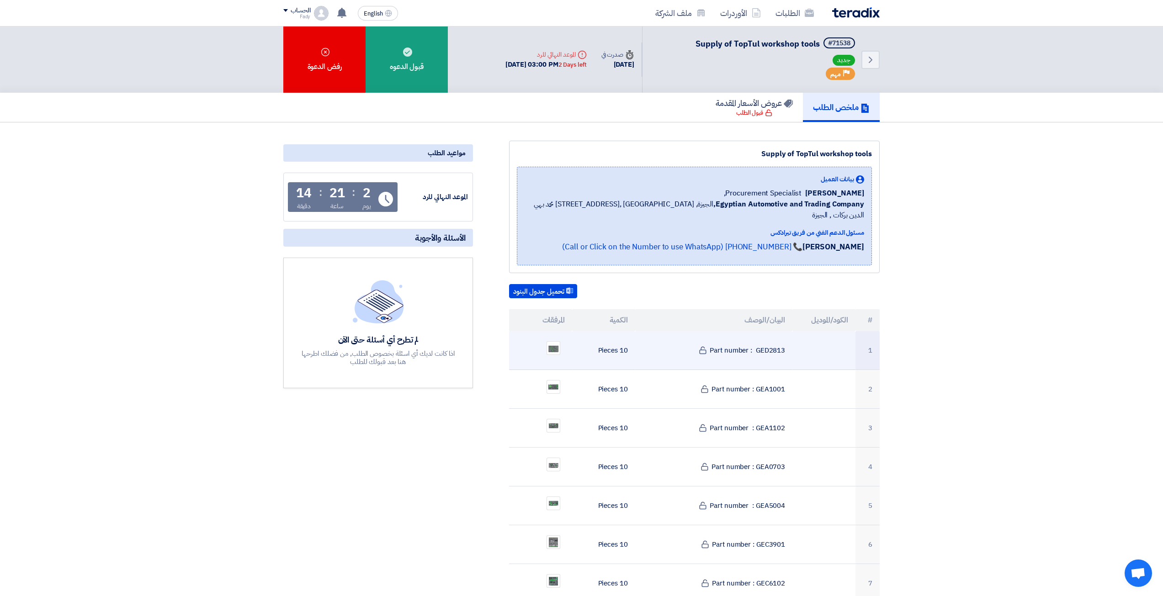
click at [774, 341] on td "Part number : GED2813" at bounding box center [714, 350] width 158 height 39
click at [777, 338] on td "Part number : GED2813" at bounding box center [714, 350] width 158 height 39
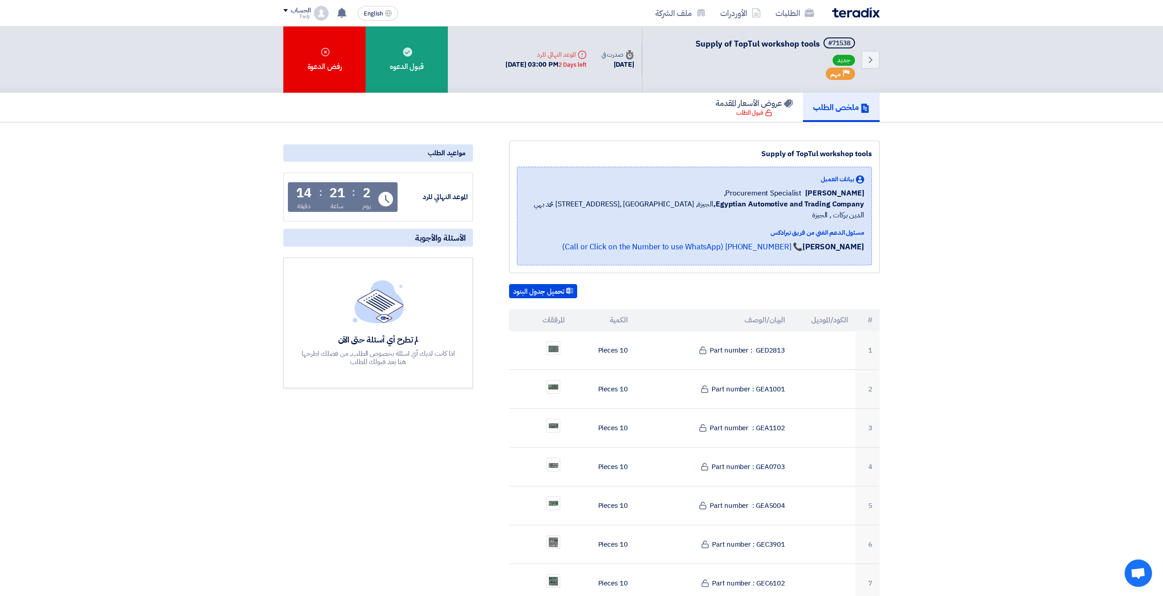
copy td "GED2813"
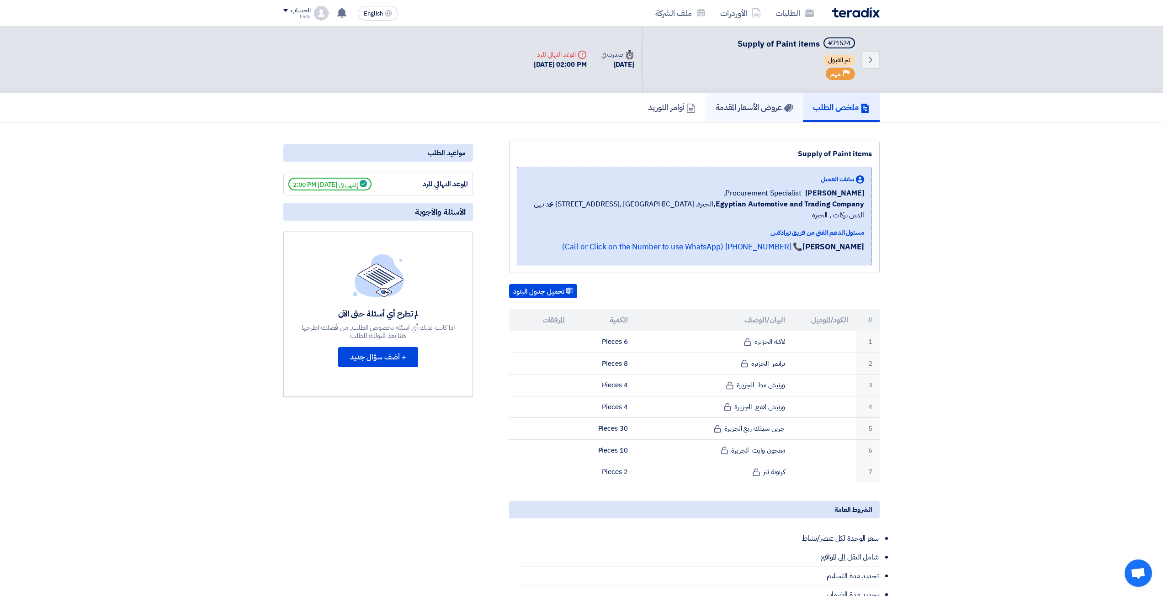
click at [760, 114] on link "عروض الأسعار المقدمة" at bounding box center [754, 107] width 97 height 29
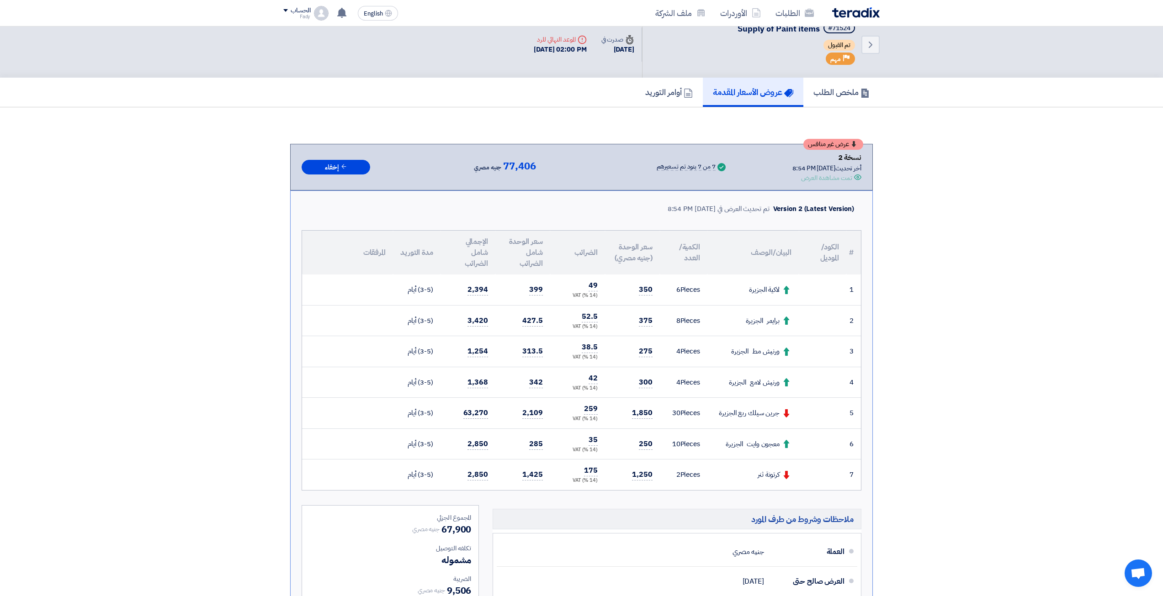
scroll to position [91, 0]
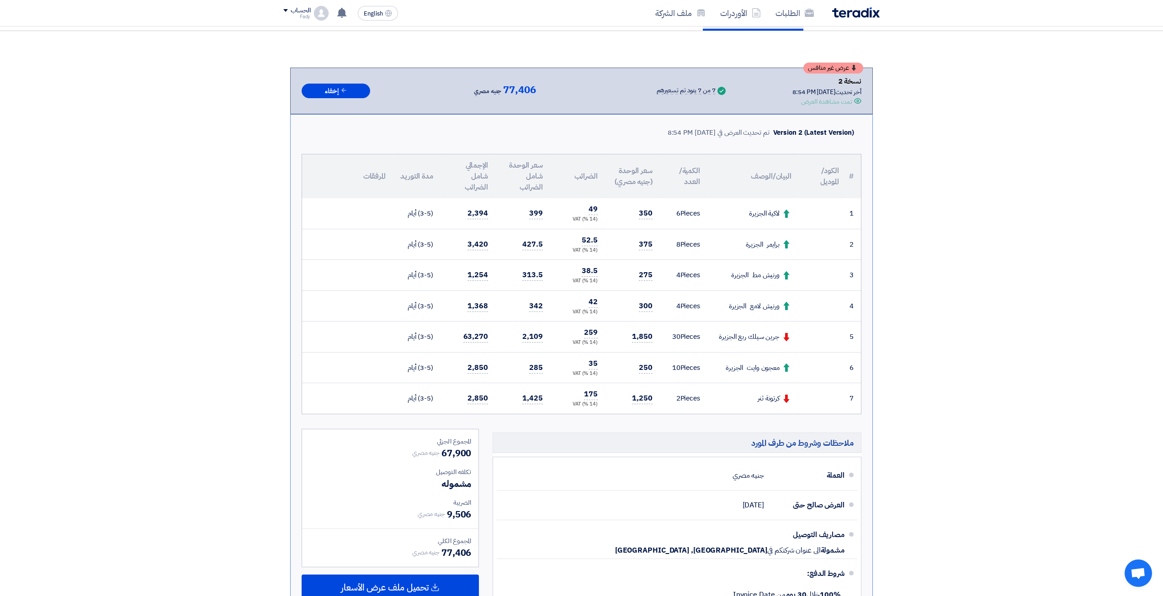
click at [207, 315] on section "عرض غير منافس نسخة 2 أخر تحديث [DATE] 8:54 PM Offer is Seen تمت مشاهدة العرض Su…" at bounding box center [581, 375] width 1163 height 688
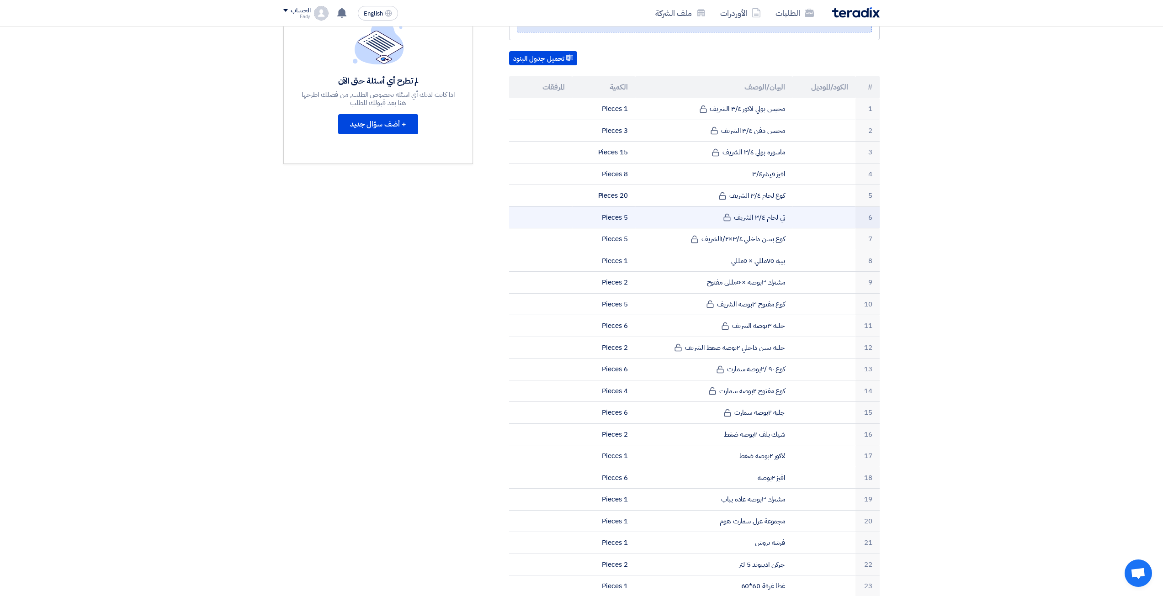
scroll to position [229, 0]
